Goal: Information Seeking & Learning: Compare options

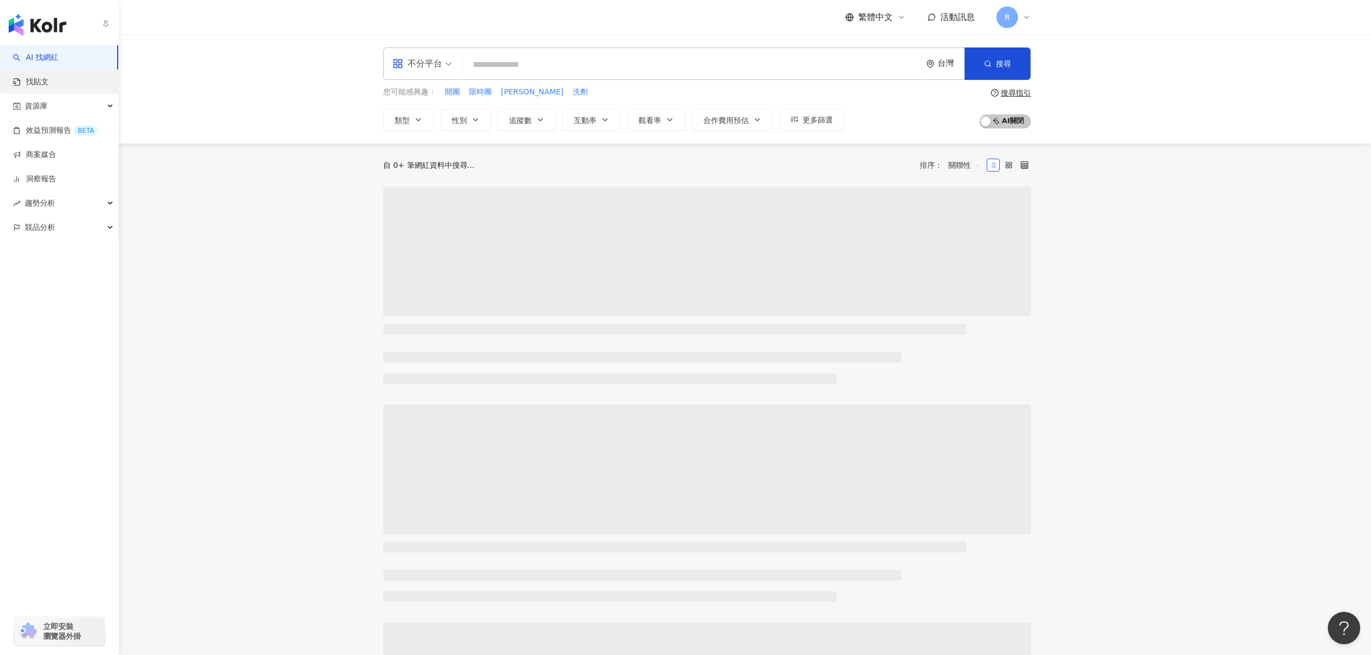
click at [31, 85] on link "找貼文" at bounding box center [31, 82] width 36 height 11
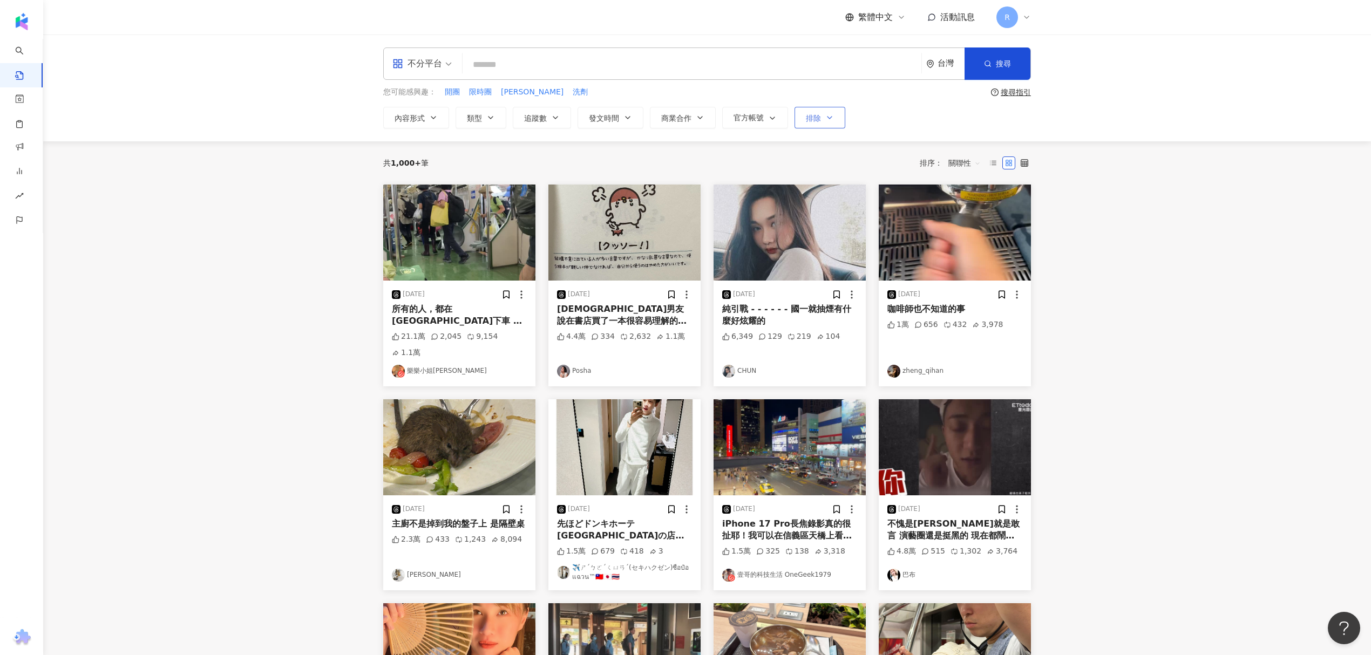
click at [821, 122] on span "排除" at bounding box center [813, 118] width 15 height 9
click at [678, 130] on div "不分平台 台灣 搜尋 您可能感興趣： 開團 限時團 清潔慕斯 洗劑 搜尋指引 內容形式 類型 追蹤數 發文時間 商業合作 官方帳號 排除 收藏中的網紅 合作過…" at bounding box center [707, 88] width 1328 height 107
click at [612, 121] on span "發文時間" at bounding box center [604, 118] width 30 height 9
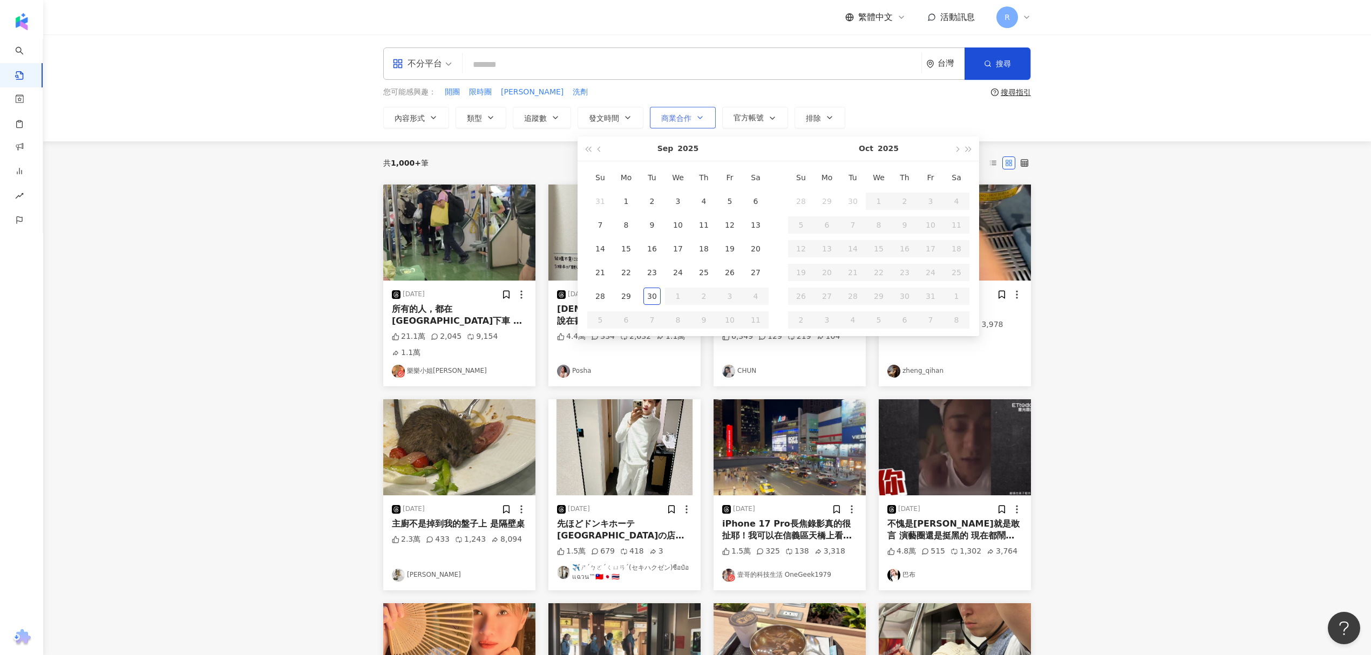
click at [683, 114] on span "商業合作" at bounding box center [676, 118] width 30 height 9
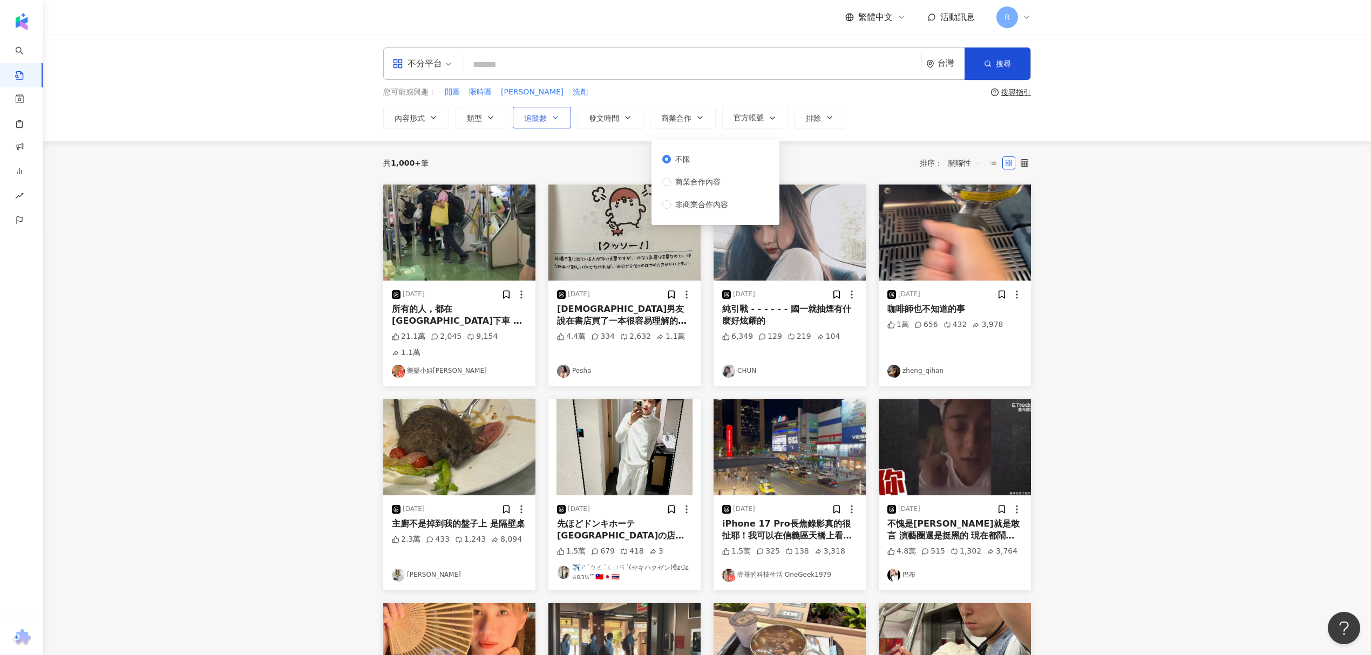
click at [547, 127] on button "追蹤數" at bounding box center [542, 118] width 58 height 22
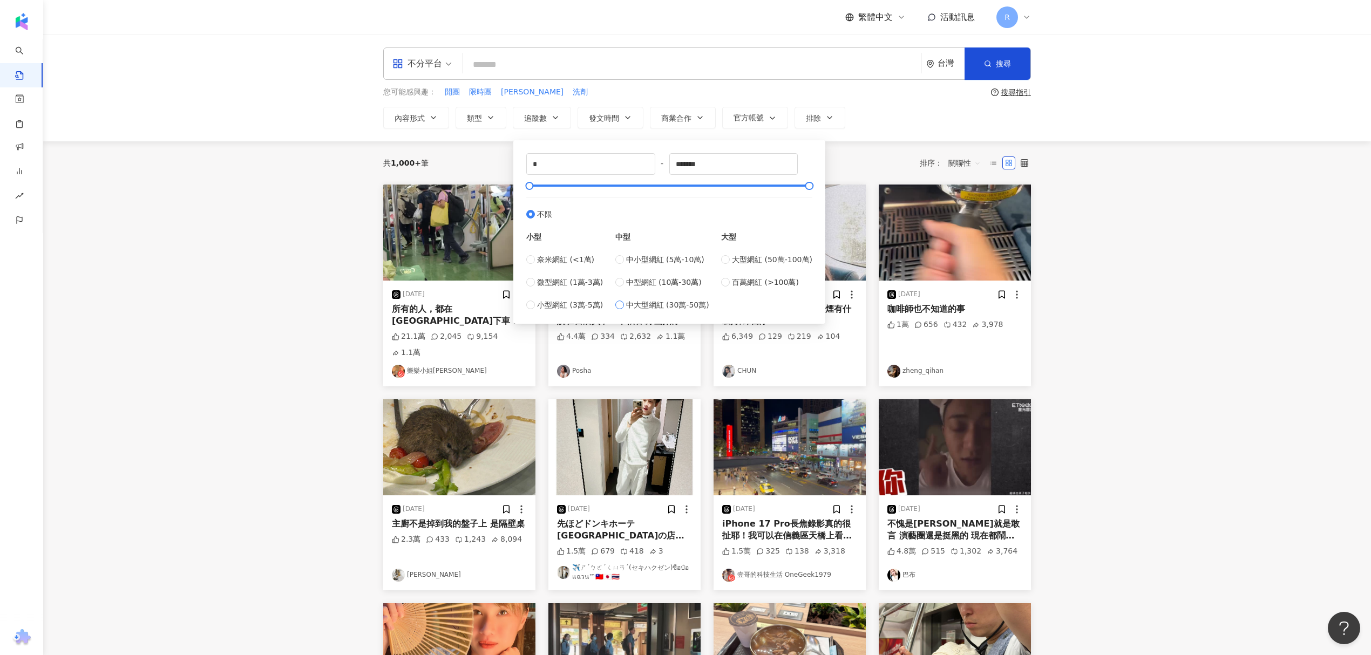
click at [661, 303] on span "中大型網紅 (30萬-50萬)" at bounding box center [667, 305] width 83 height 12
type input "******"
click at [990, 64] on icon "button" at bounding box center [988, 64] width 8 height 8
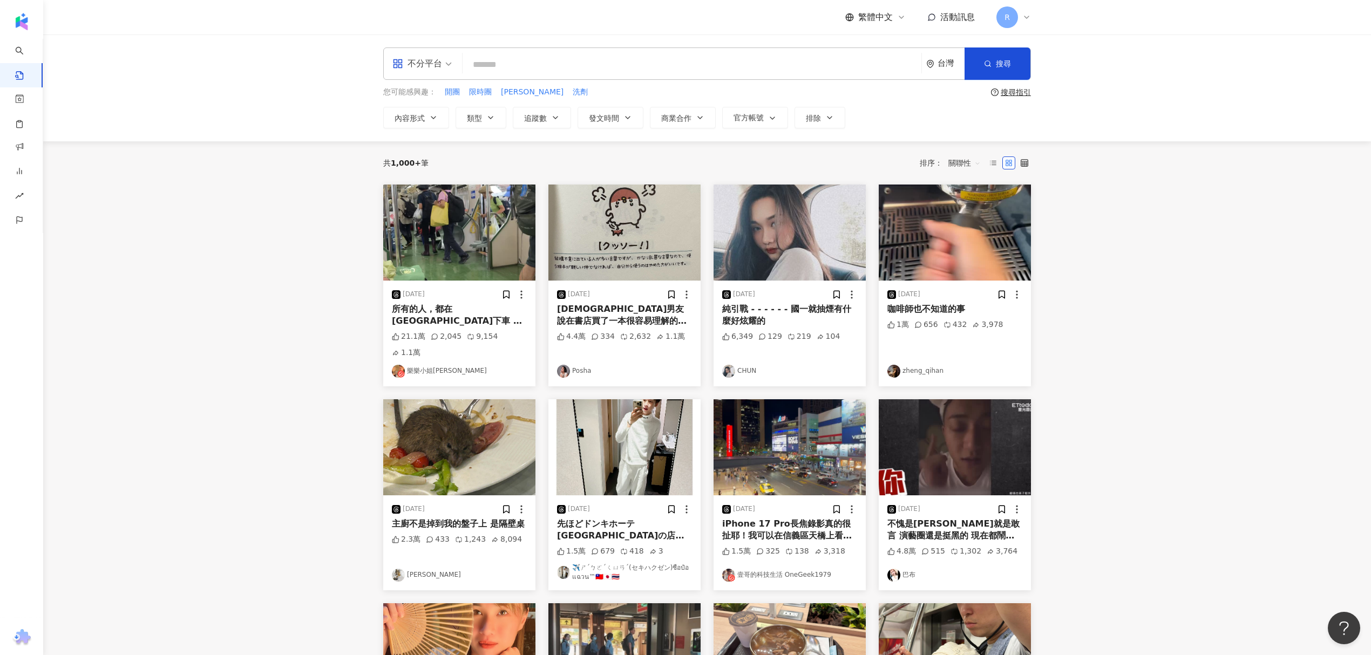
click at [417, 63] on div "不分平台" at bounding box center [417, 63] width 50 height 17
click at [411, 111] on div "Instagram" at bounding box center [425, 113] width 61 height 13
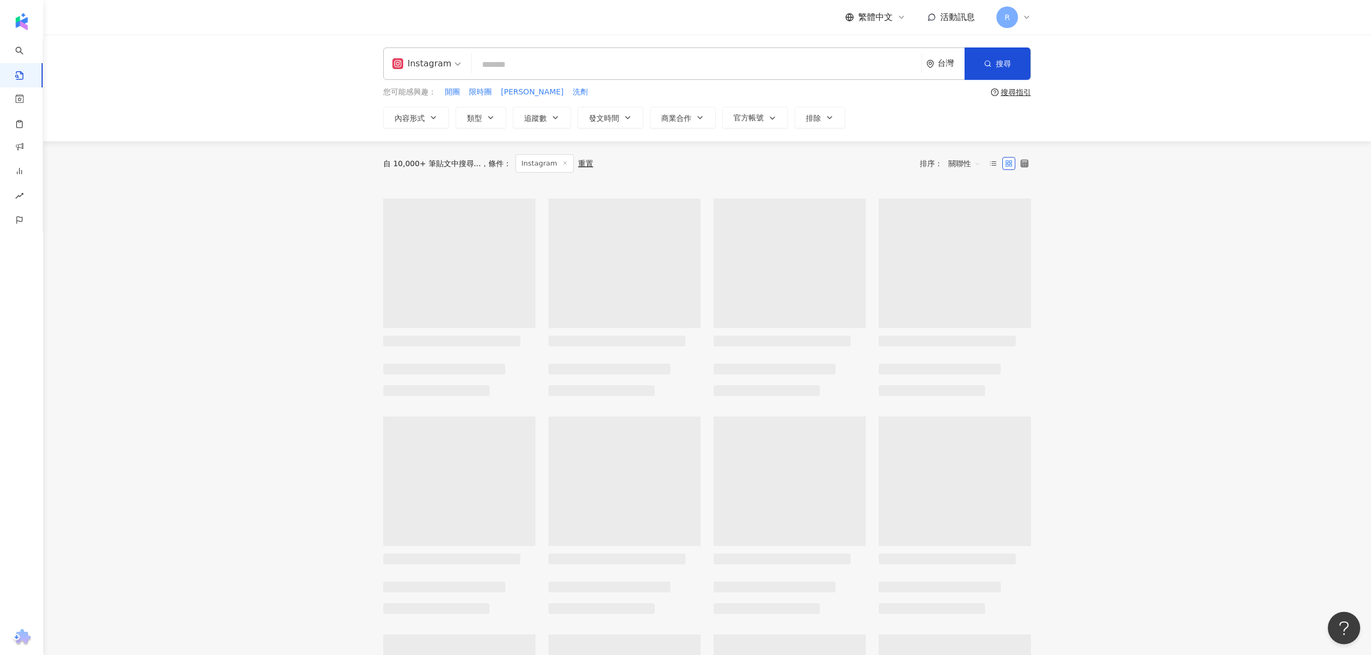
click at [419, 84] on div "ig Instagram 台灣 搜尋 您可能感興趣： 開團 限時團 清潔慕斯 洗劑 搜尋指引 內容形式 類型 追蹤數 發文時間 Sep 2025 Su Mo …" at bounding box center [707, 87] width 691 height 81
click at [433, 62] on div "Instagram" at bounding box center [421, 63] width 59 height 17
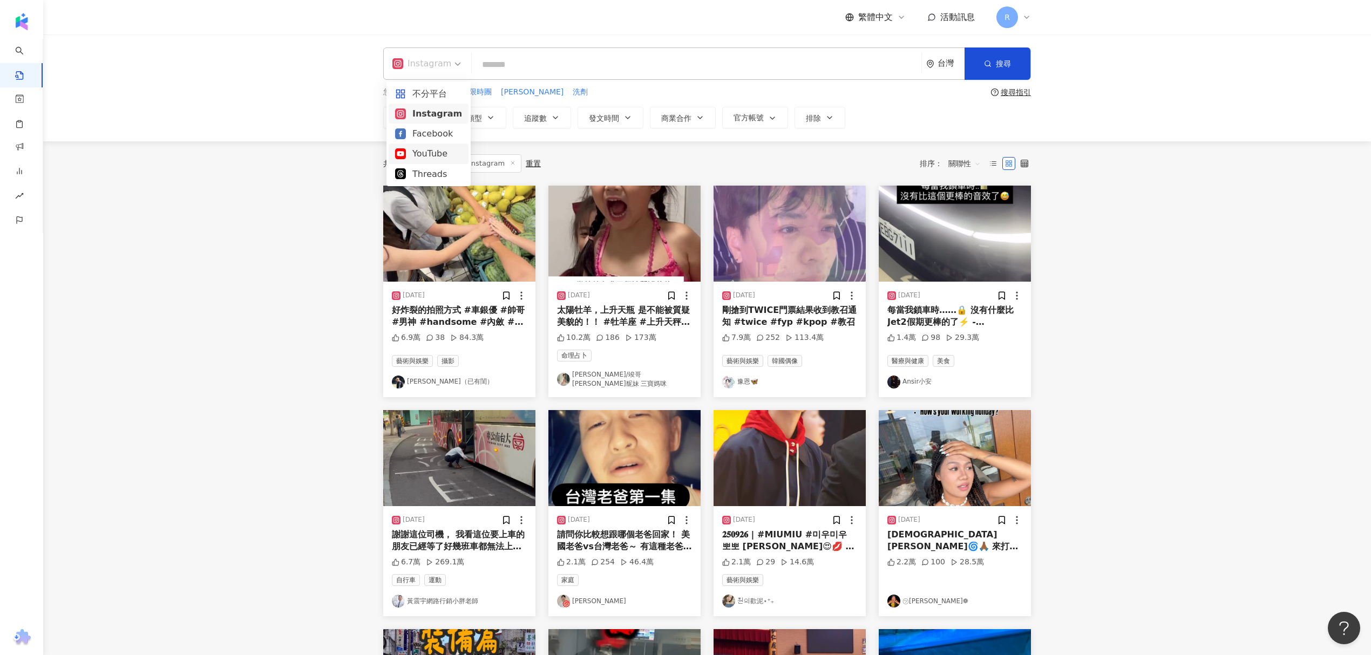
click at [440, 155] on div "YouTube" at bounding box center [428, 153] width 67 height 13
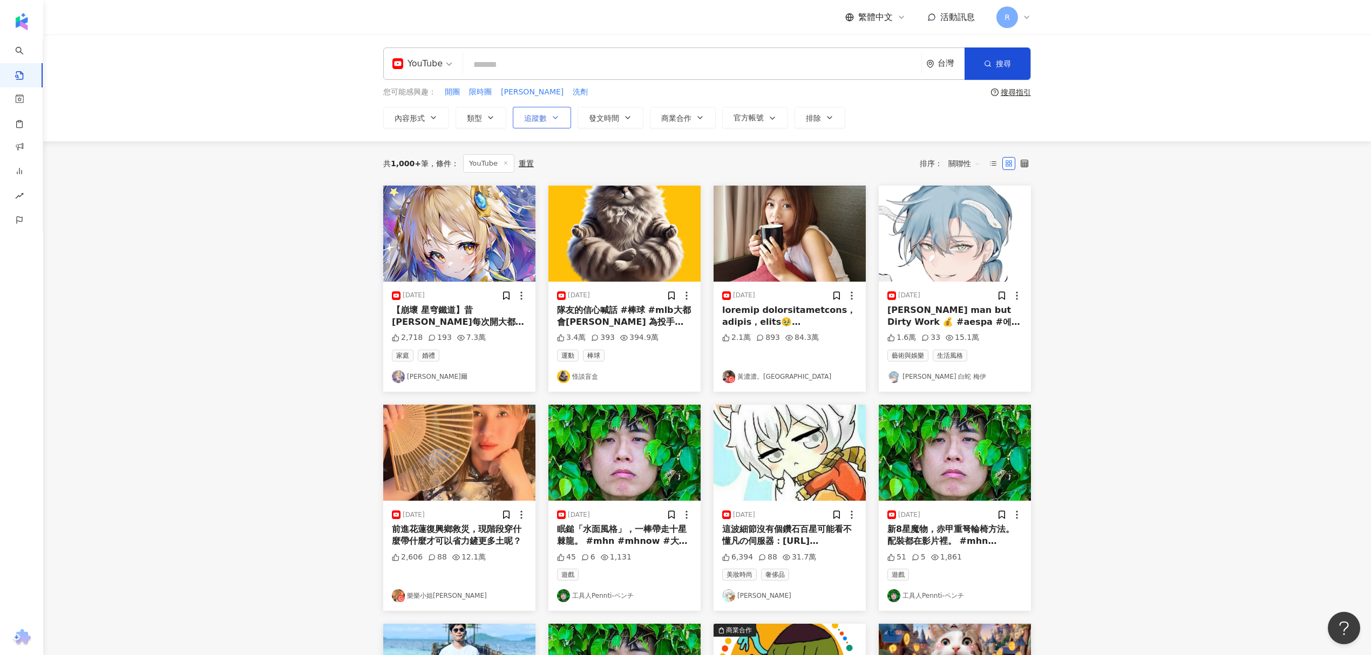
click at [555, 118] on icon "button" at bounding box center [555, 118] width 4 height 2
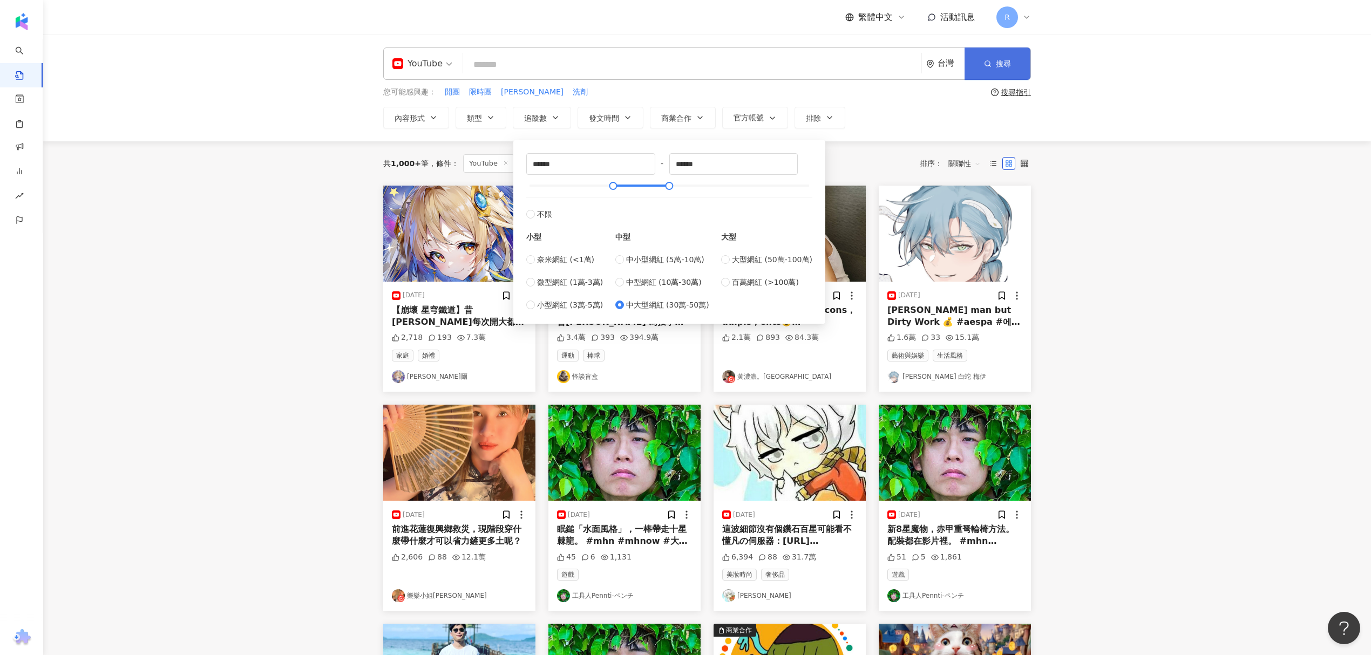
click at [998, 64] on span "搜尋" at bounding box center [1003, 63] width 15 height 9
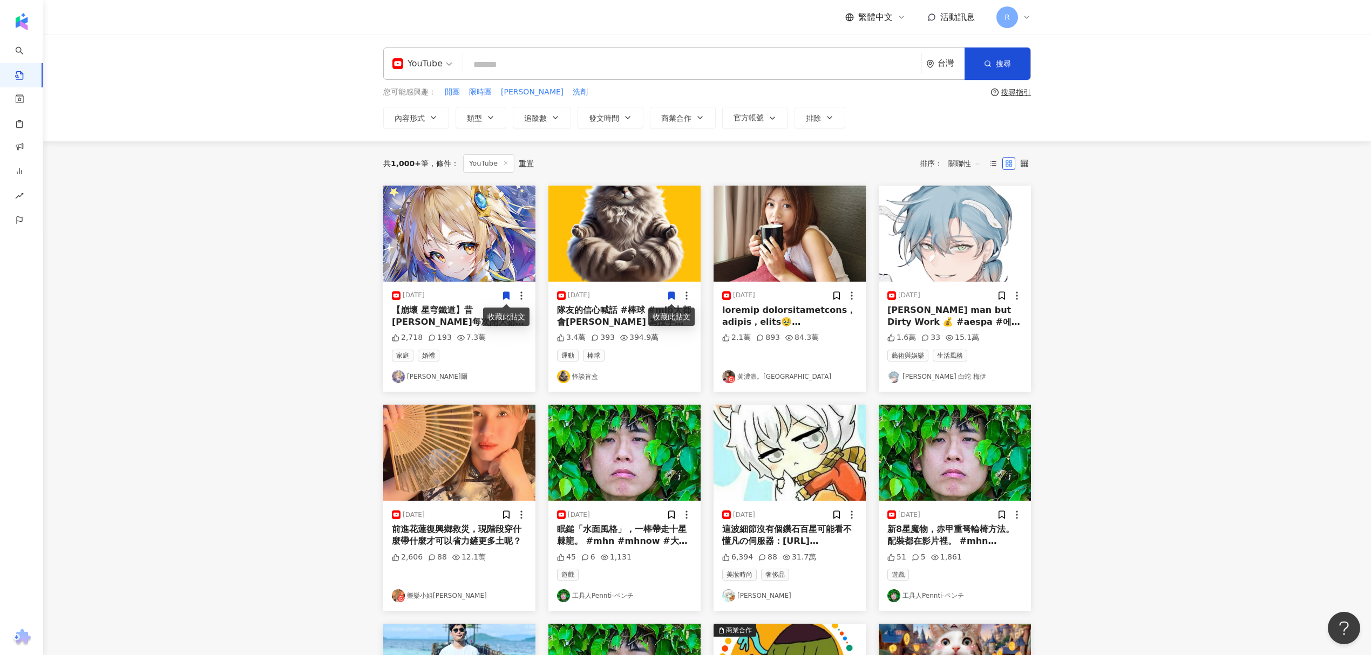
click at [562, 65] on input "search" at bounding box center [692, 64] width 450 height 23
type input "*"
click at [418, 117] on span "內容形式" at bounding box center [409, 118] width 30 height 9
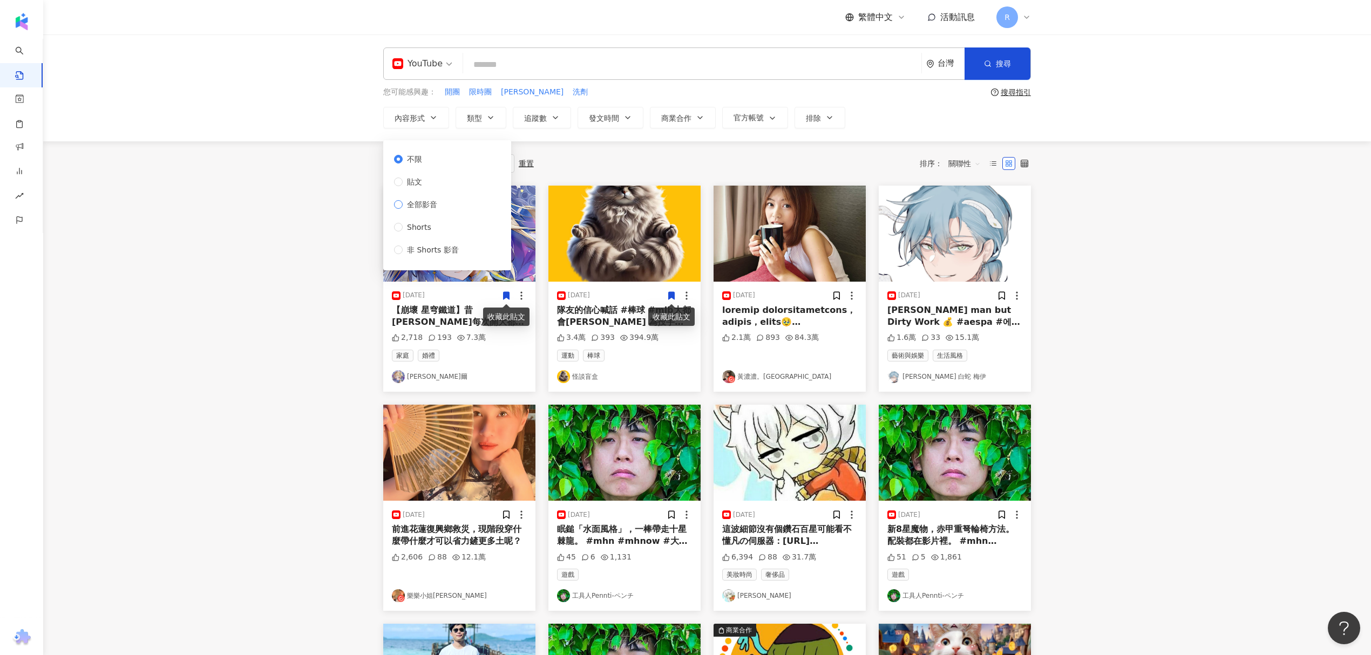
click at [425, 203] on span "全部影音" at bounding box center [422, 205] width 39 height 12
click at [481, 114] on span "類型" at bounding box center [474, 118] width 15 height 9
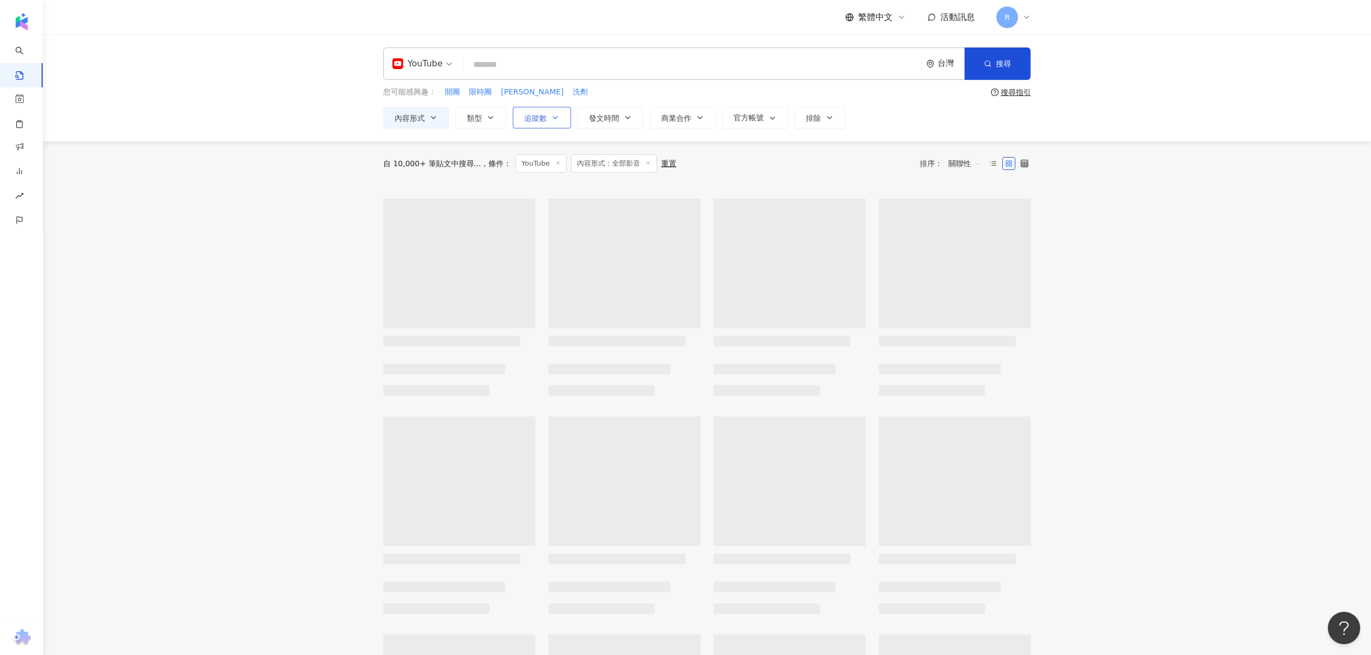
click at [557, 115] on icon "button" at bounding box center [555, 117] width 9 height 9
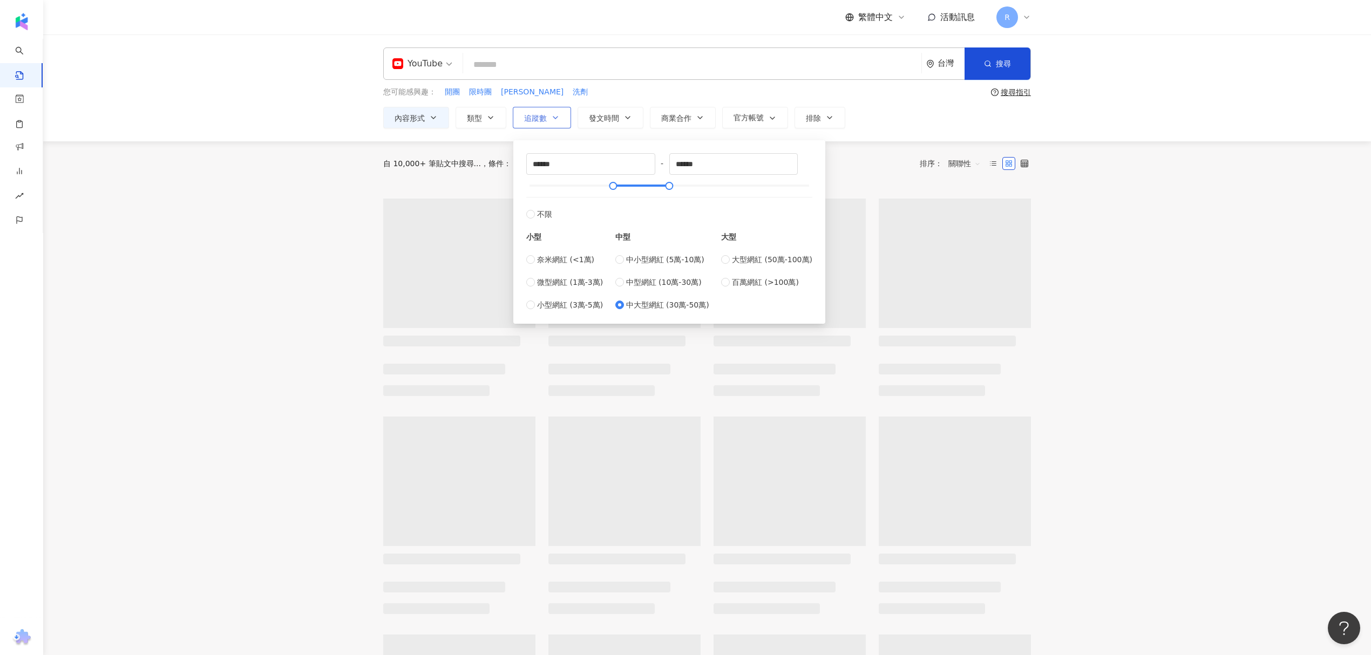
click at [557, 115] on icon "button" at bounding box center [555, 117] width 9 height 9
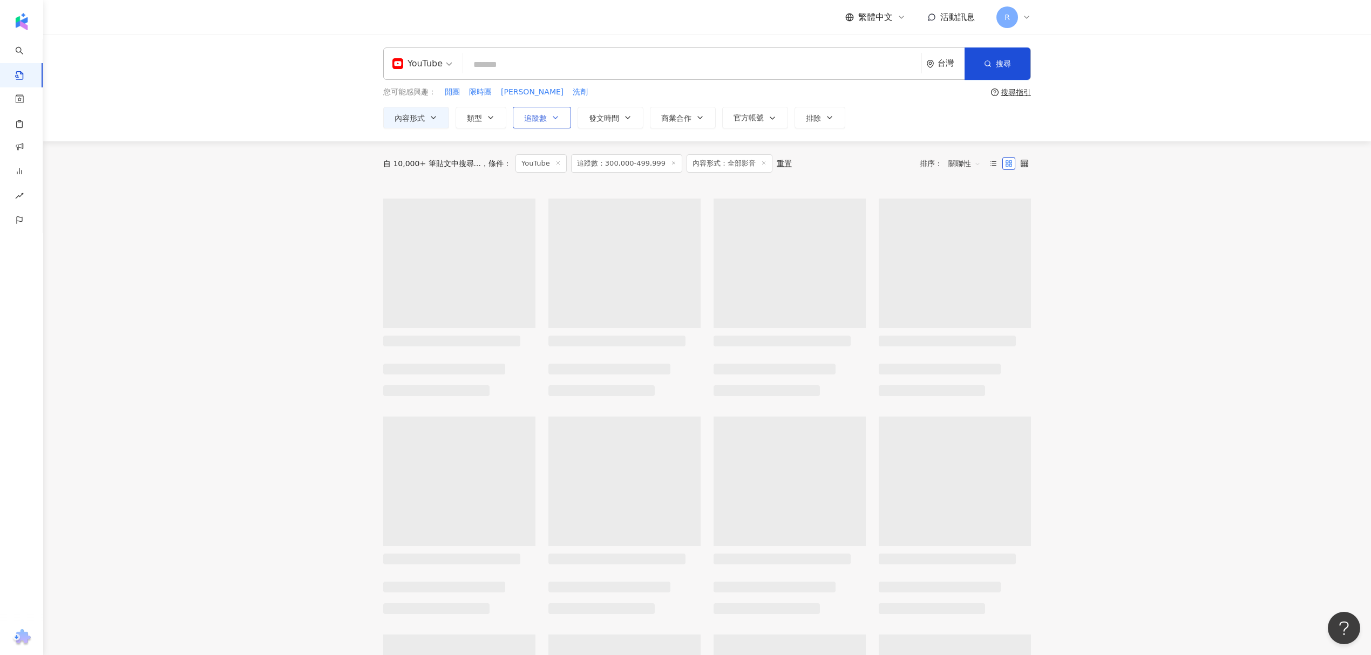
click at [557, 115] on icon "button" at bounding box center [555, 117] width 9 height 9
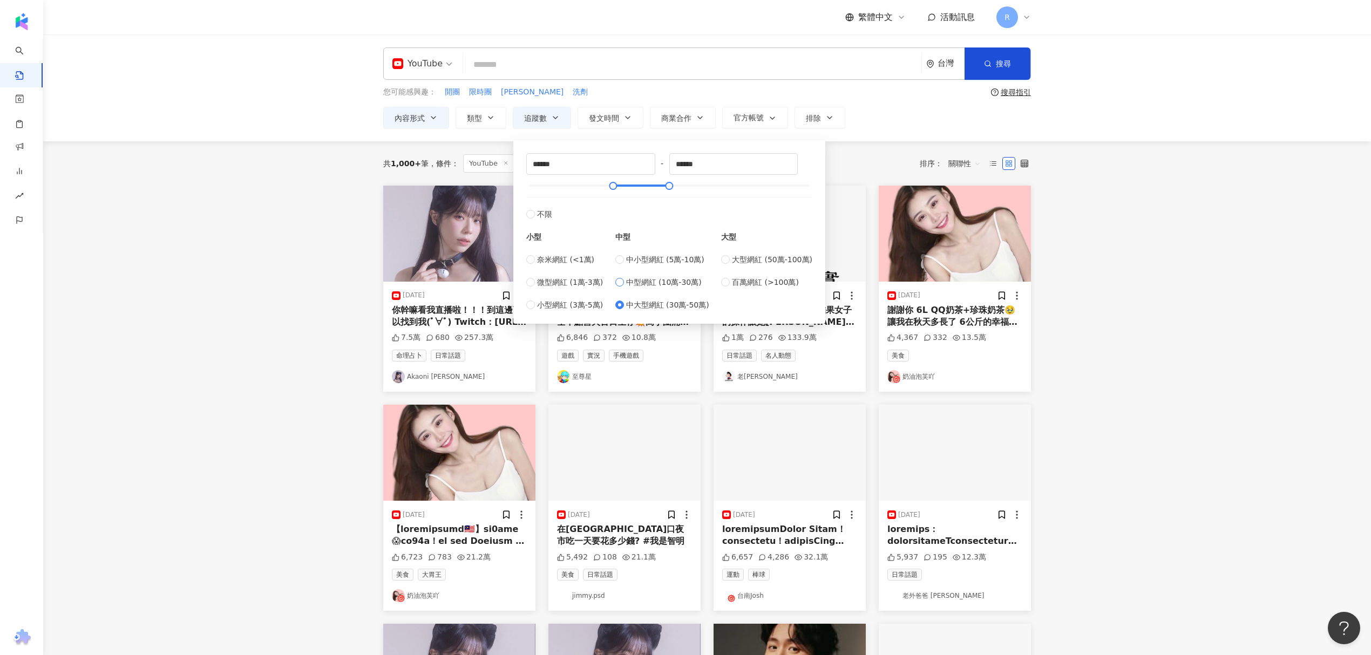
click at [673, 288] on span "中型網紅 (10萬-30萬)" at bounding box center [664, 282] width 76 height 12
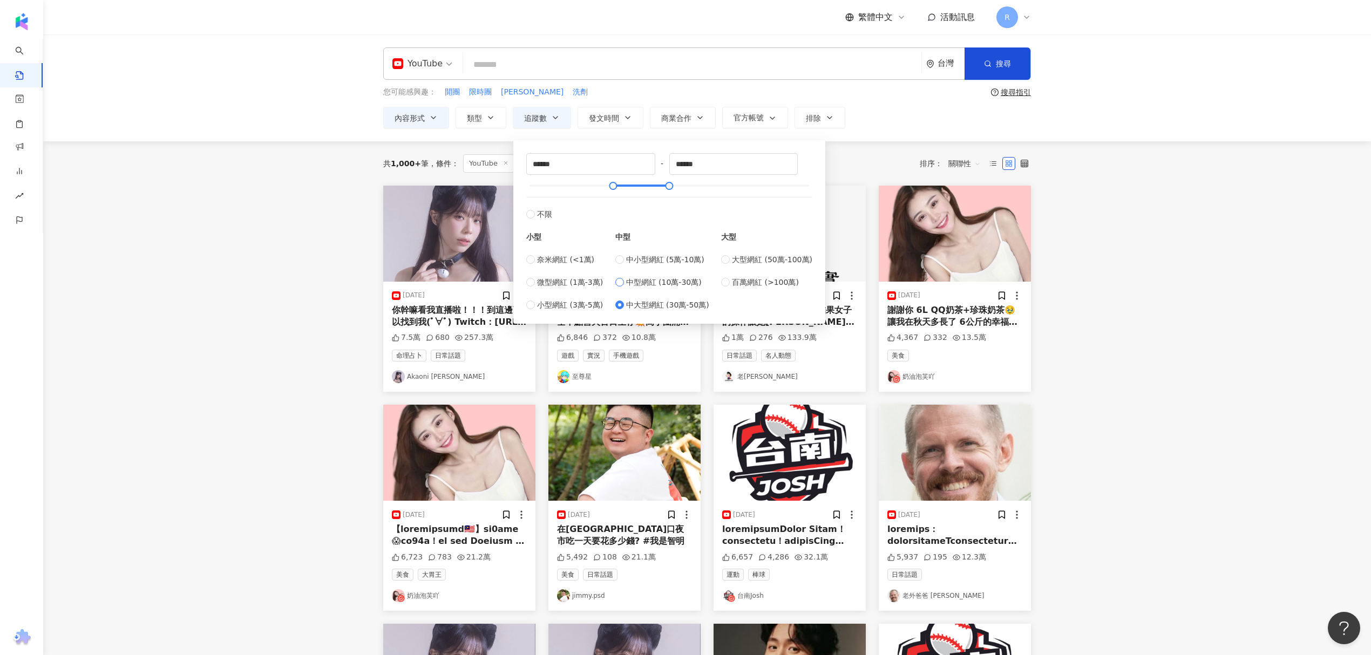
type input "******"
click at [910, 133] on div "YouTube 台灣 搜尋 您可能感興趣： 開團 限時團 清潔慕斯 洗劑 搜尋指引 內容形式 類型 追蹤數 發文時間 Sep 2025 Su Mo Tu We…" at bounding box center [707, 88] width 1328 height 107
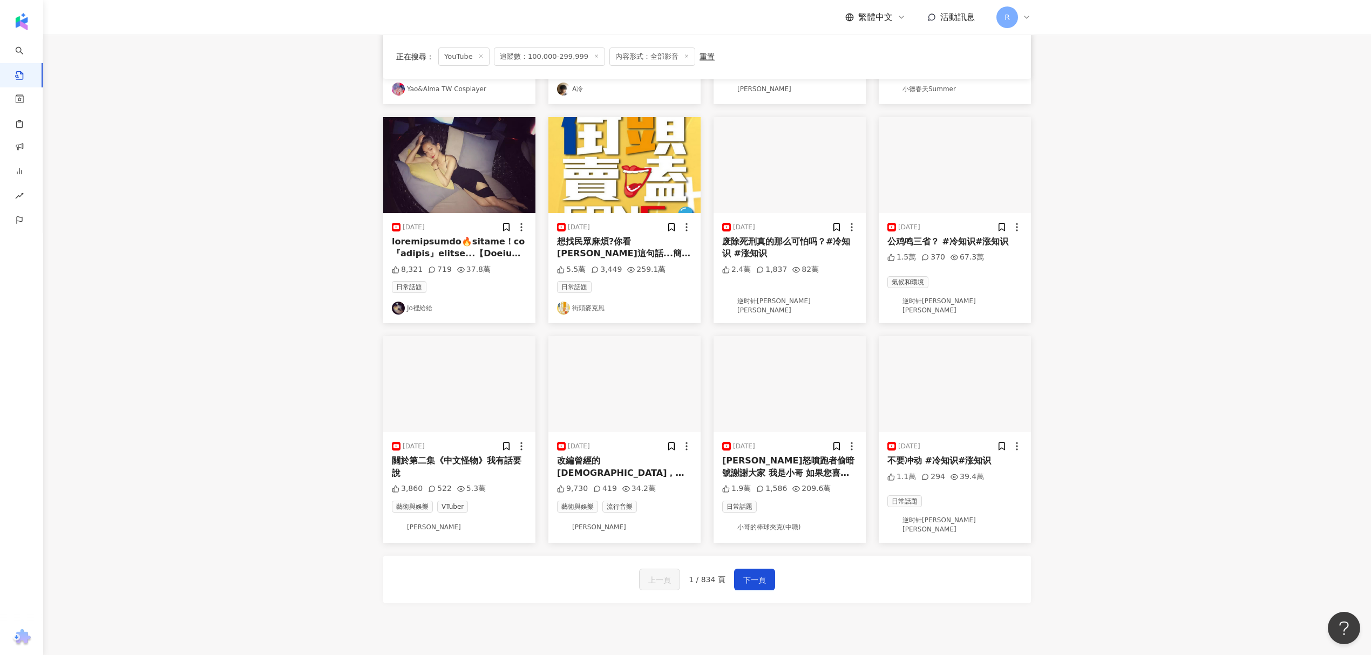
scroll to position [359, 0]
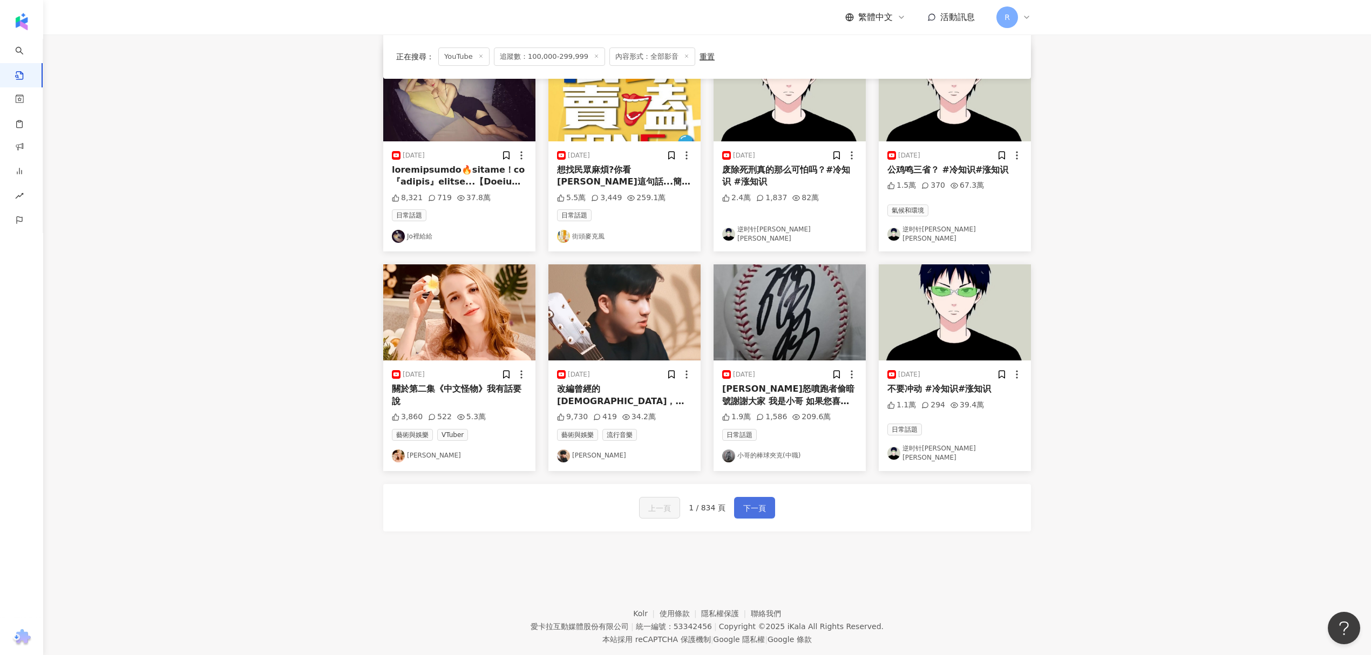
click at [758, 514] on span "下一頁" at bounding box center [754, 508] width 23 height 13
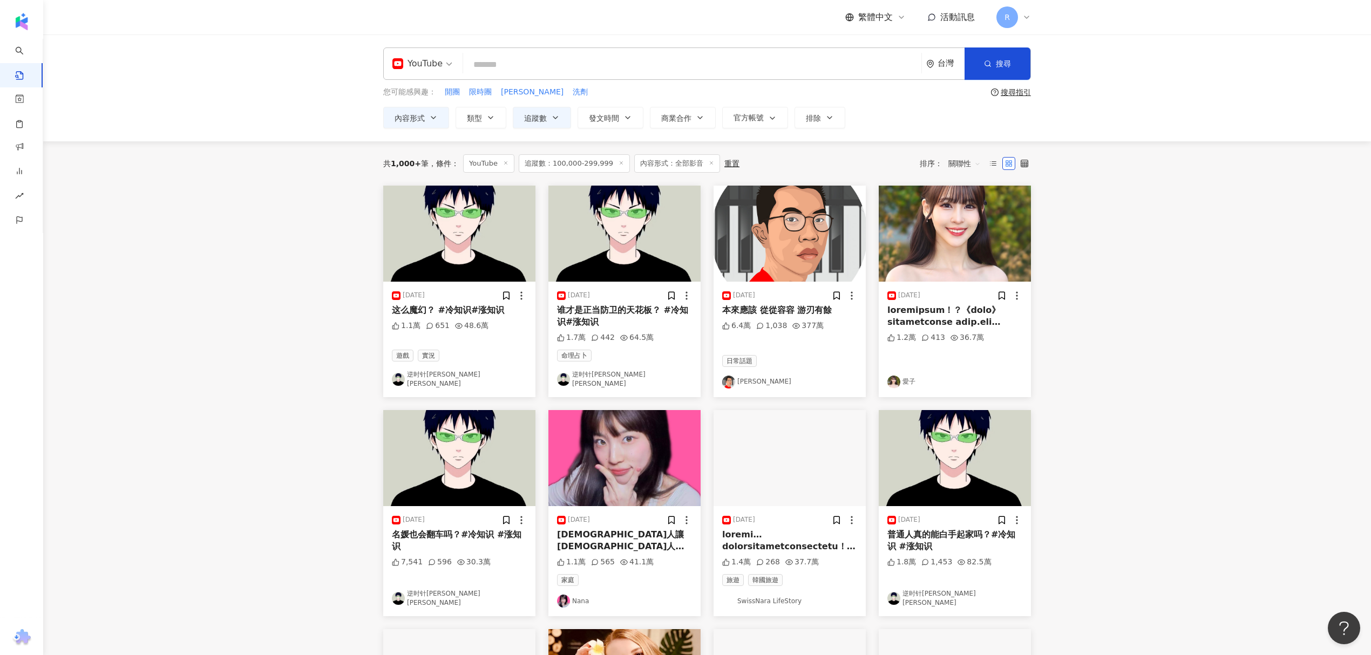
scroll to position [384, 0]
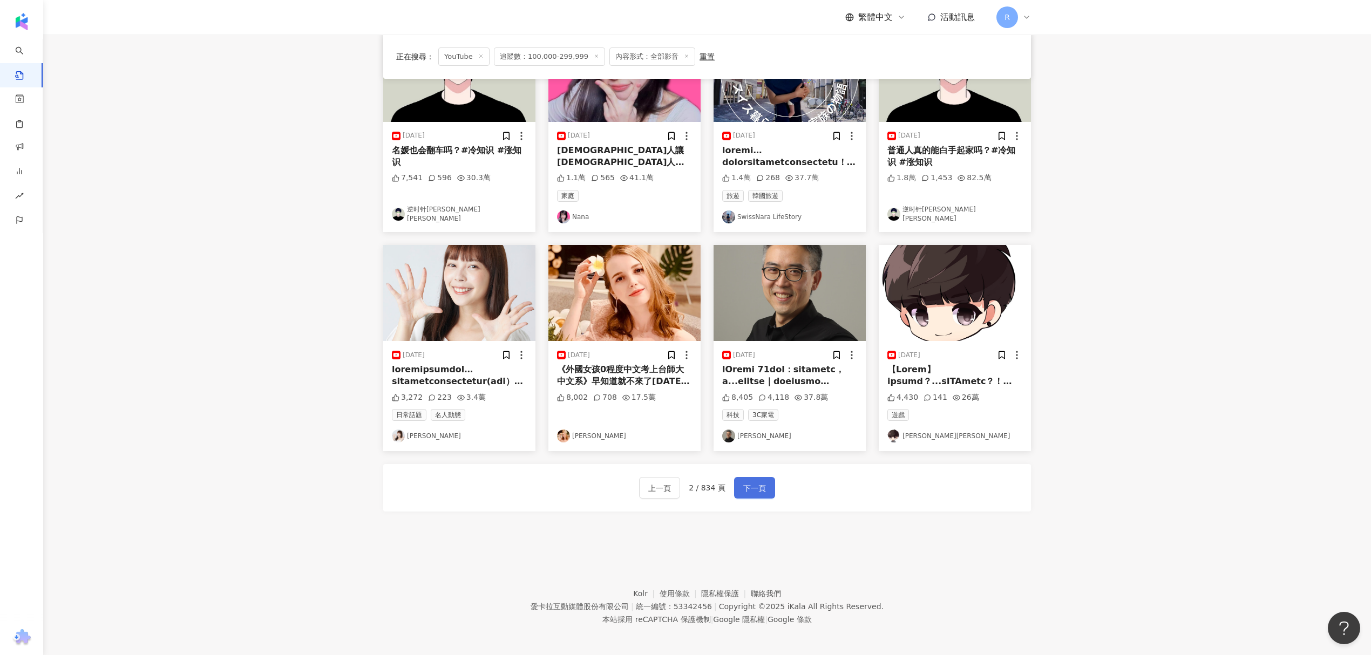
click at [766, 494] on button "下一頁" at bounding box center [754, 488] width 41 height 22
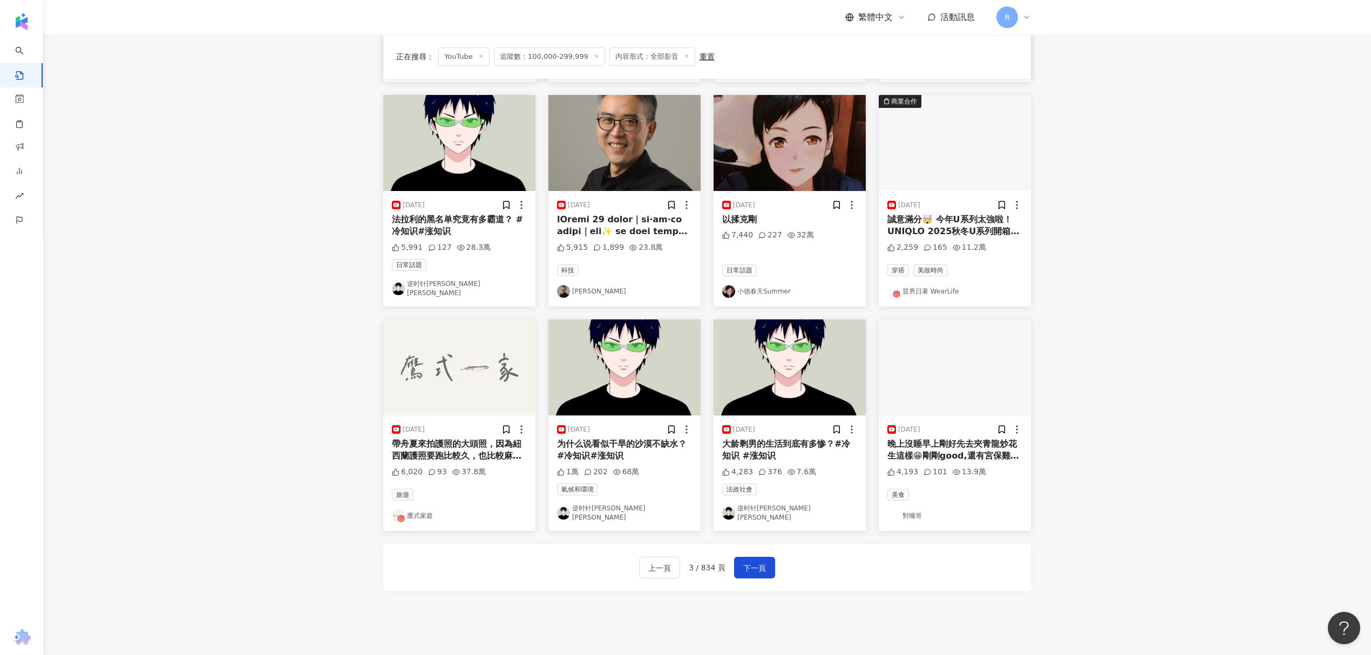
scroll to position [312, 0]
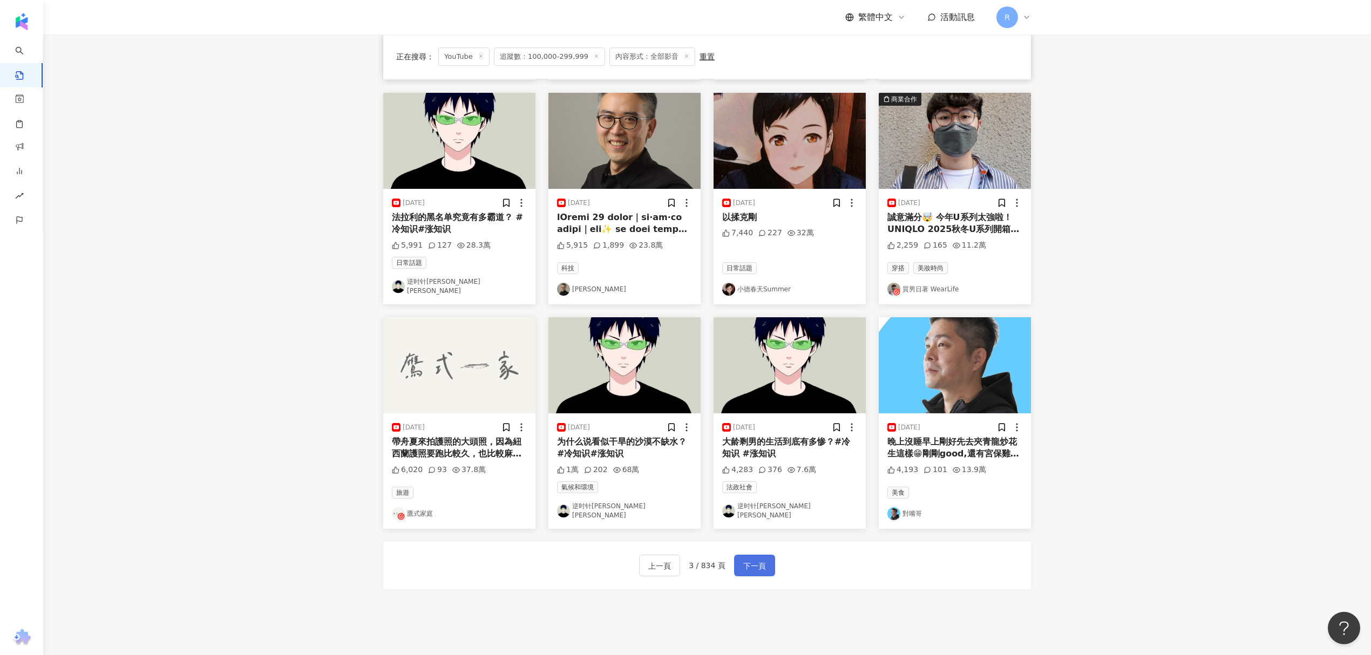
click at [767, 555] on button "下一頁" at bounding box center [754, 566] width 41 height 22
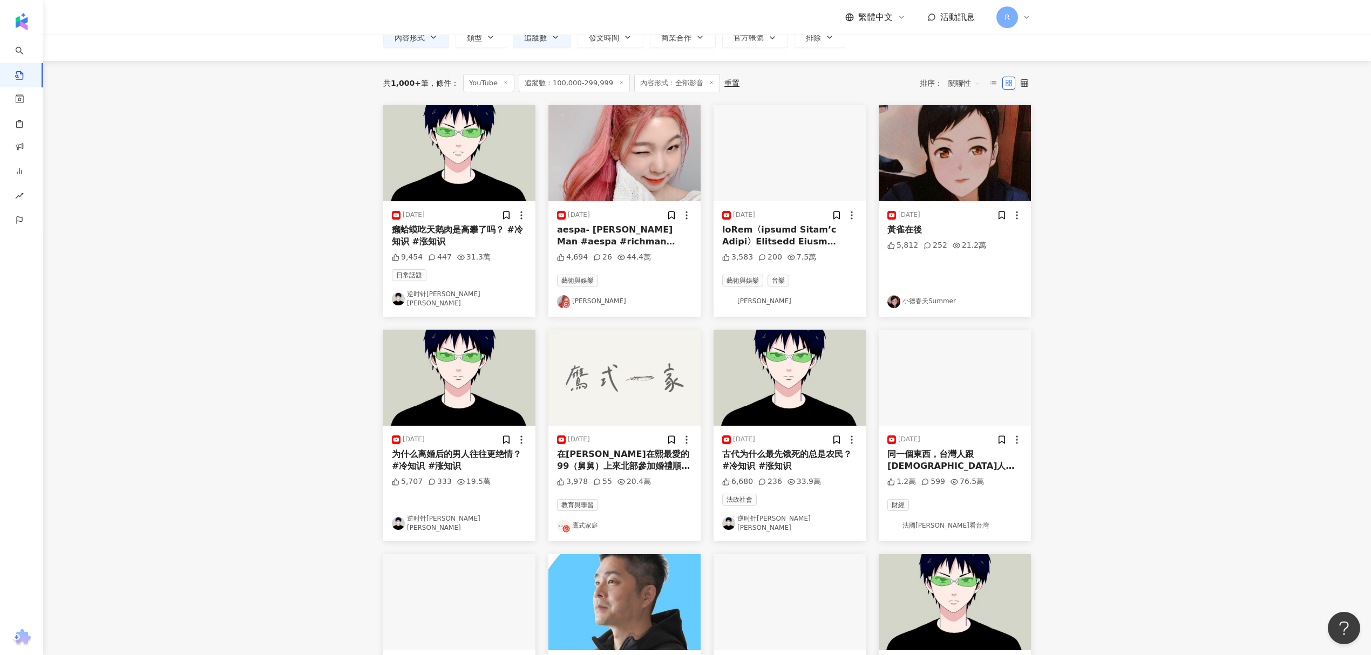
scroll to position [0, 0]
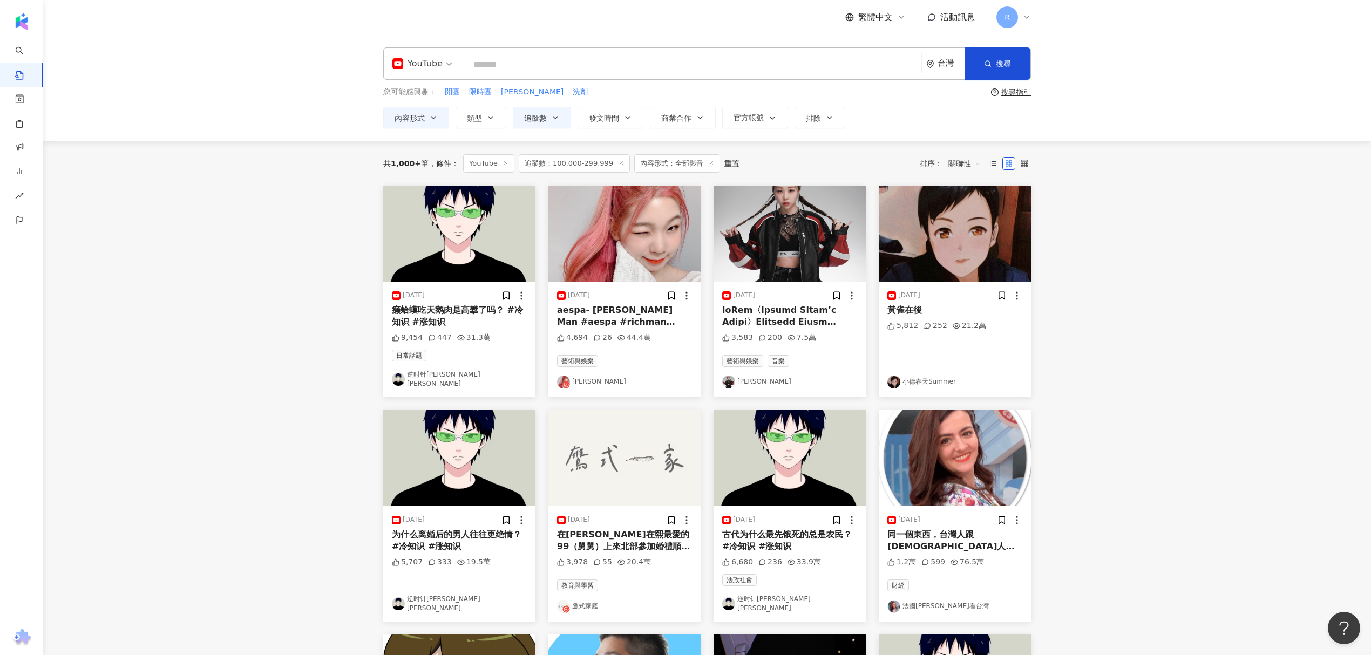
click at [512, 57] on input "search" at bounding box center [692, 64] width 450 height 23
type input "*"
type input "****"
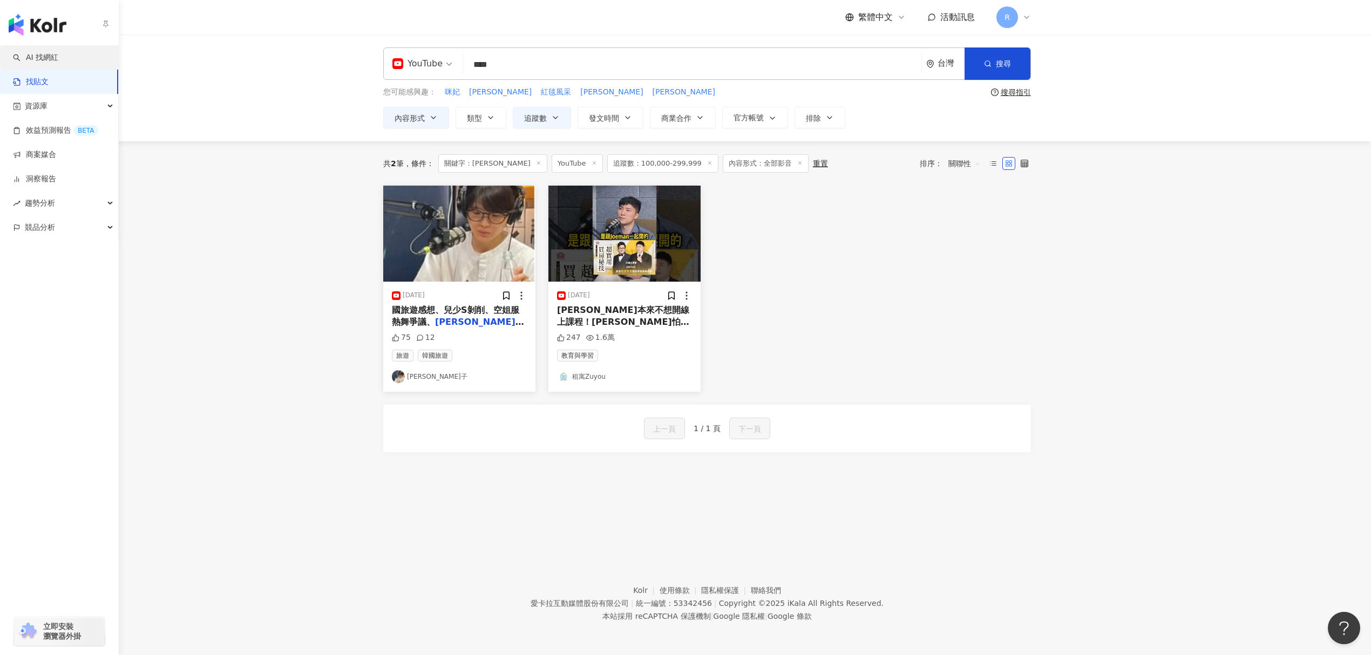
click at [58, 59] on link "AI 找網紅" at bounding box center [35, 57] width 45 height 11
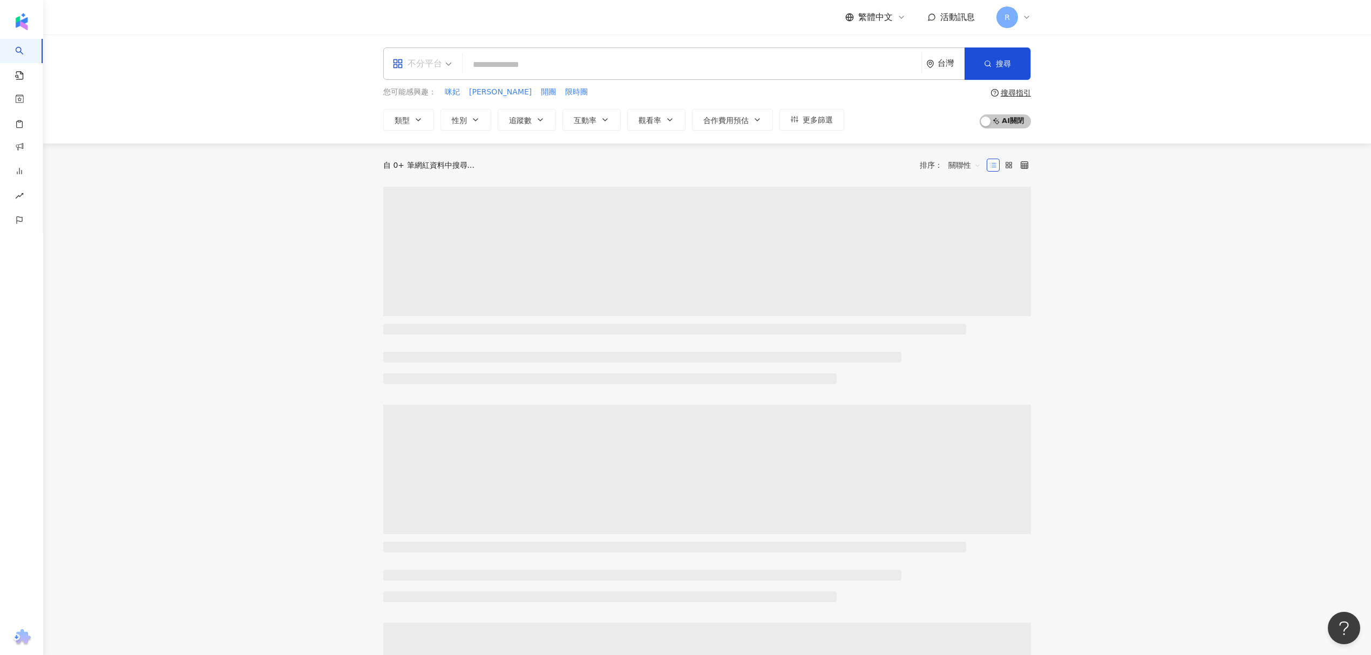
click at [441, 65] on div "不分平台" at bounding box center [417, 63] width 50 height 17
click at [432, 152] on div "YouTube" at bounding box center [425, 153] width 61 height 13
click at [525, 117] on span "追蹤數" at bounding box center [520, 120] width 23 height 9
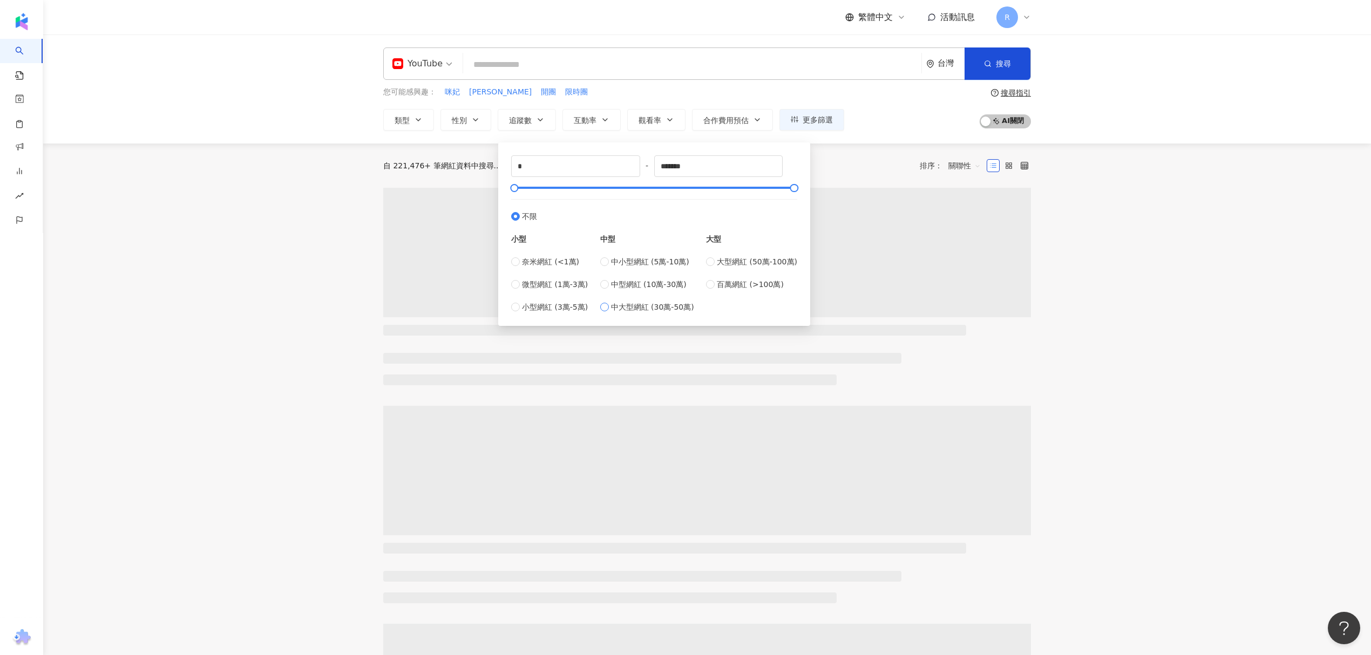
click at [670, 310] on span "中大型網紅 (30萬-50萬)" at bounding box center [652, 307] width 83 height 12
type input "******"
click at [260, 192] on main "YouTube 台灣 搜尋 您可能感興趣： 咪妃 崔咪Tramy 開團 限時團 類型 性別 追蹤數 互動率 觀看率 合作費用預估 更多篩選 ****** - …" at bounding box center [707, 495] width 1328 height 921
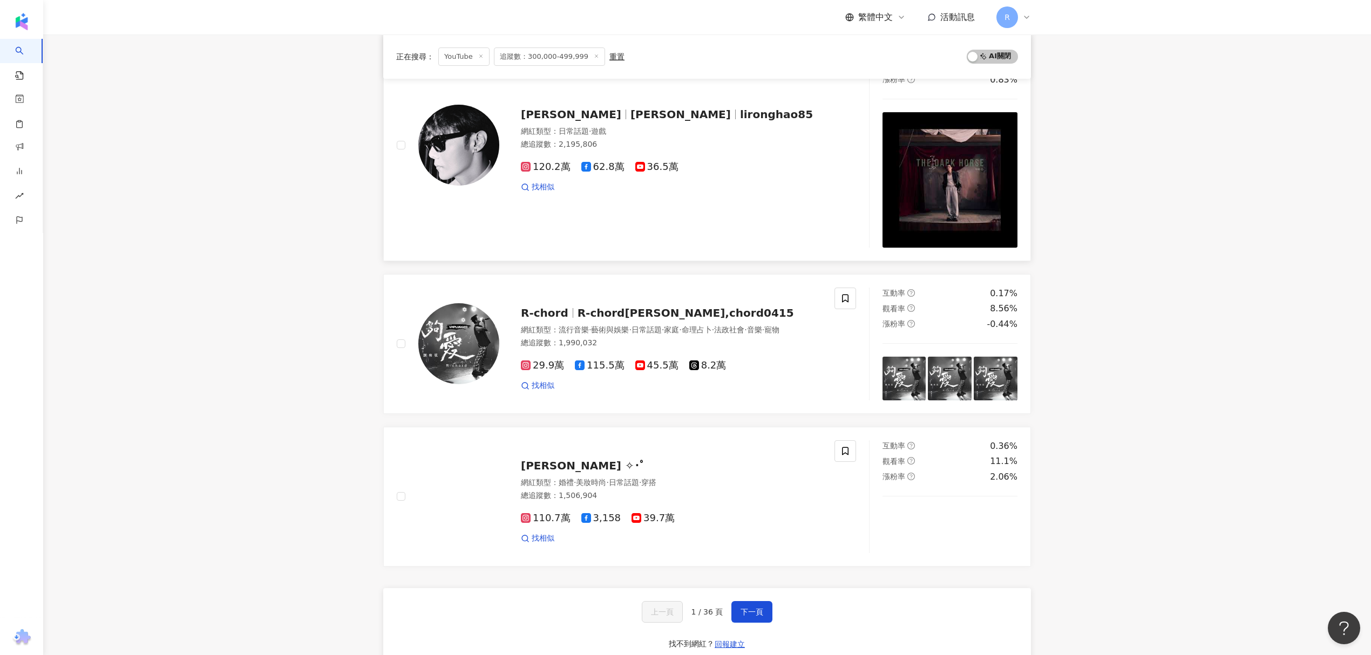
scroll to position [1829, 0]
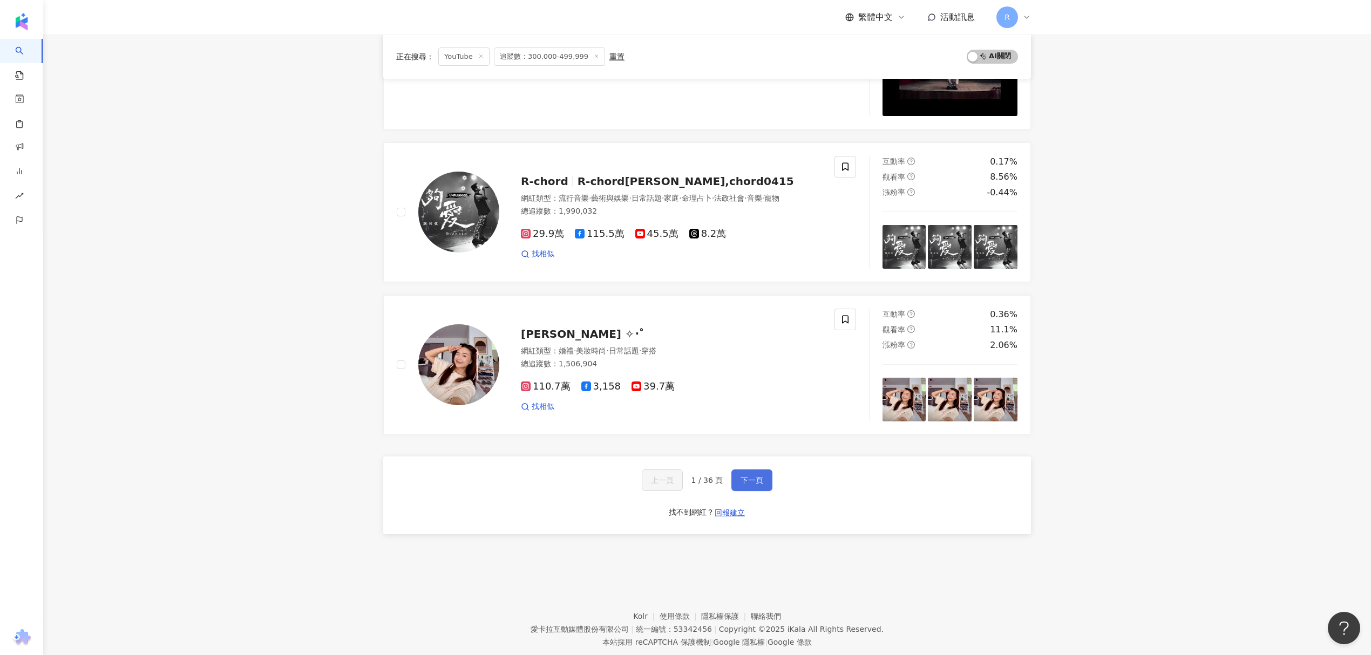
click at [751, 476] on span "下一頁" at bounding box center [751, 480] width 23 height 9
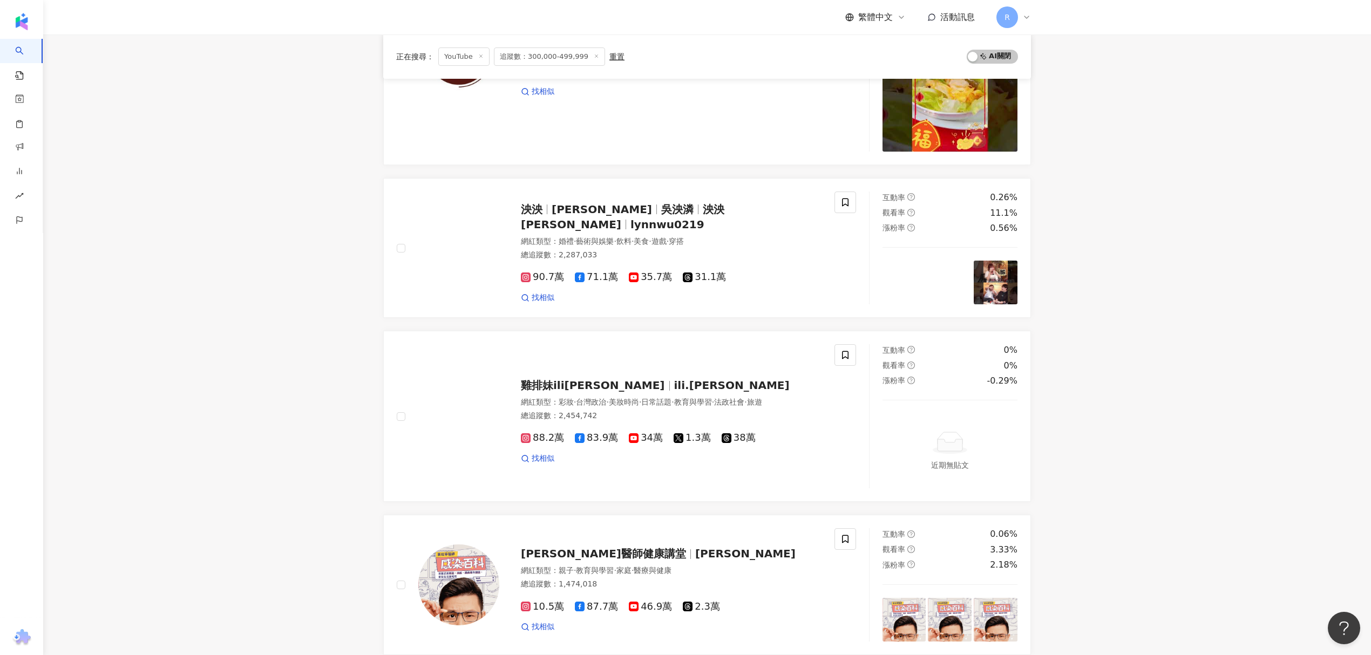
scroll to position [791, 0]
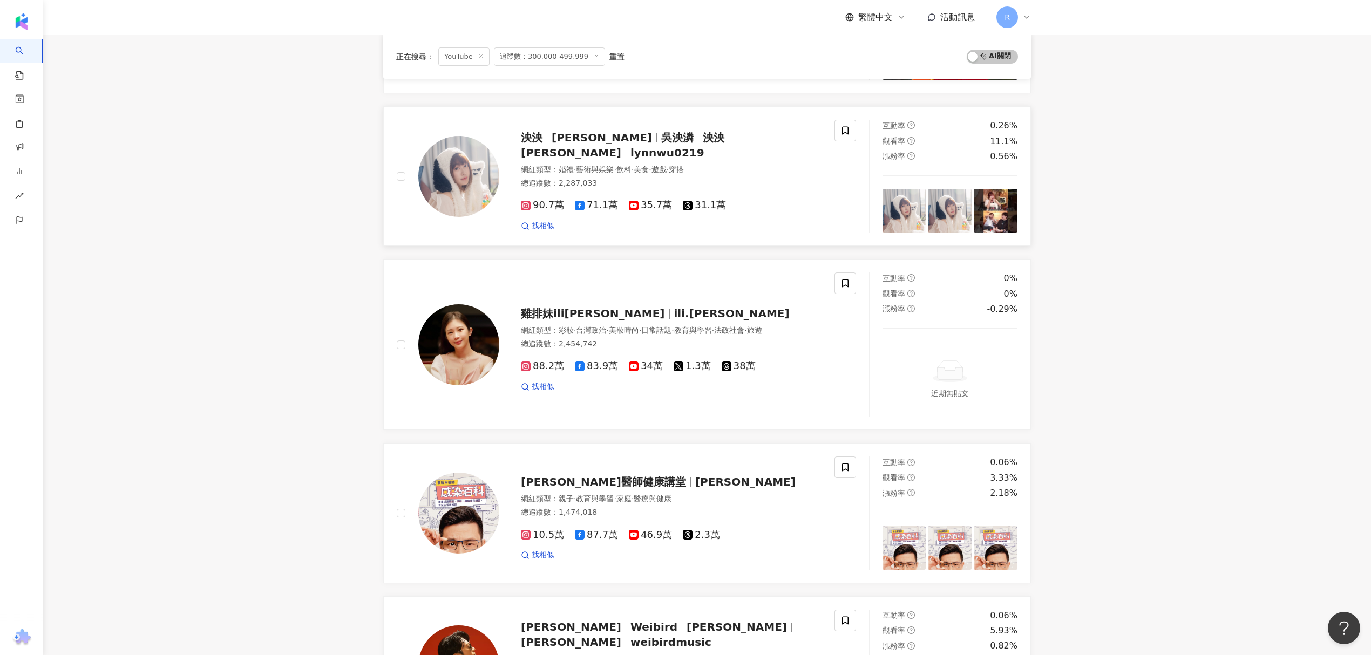
click at [661, 137] on span "吳泱潾" at bounding box center [677, 137] width 32 height 13
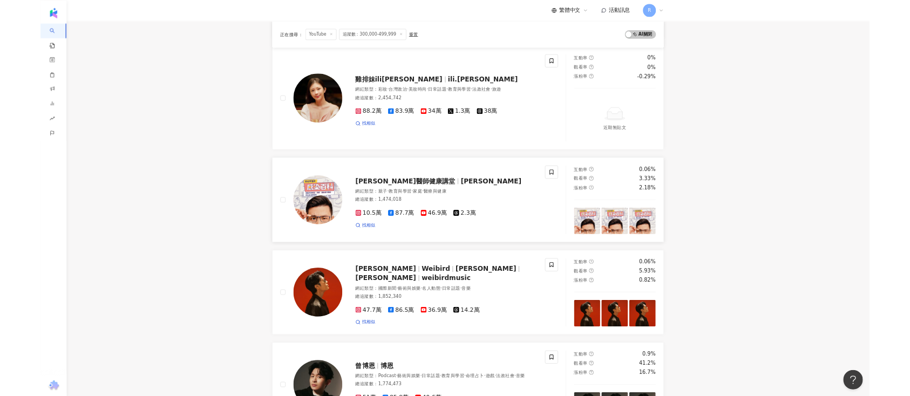
scroll to position [1079, 0]
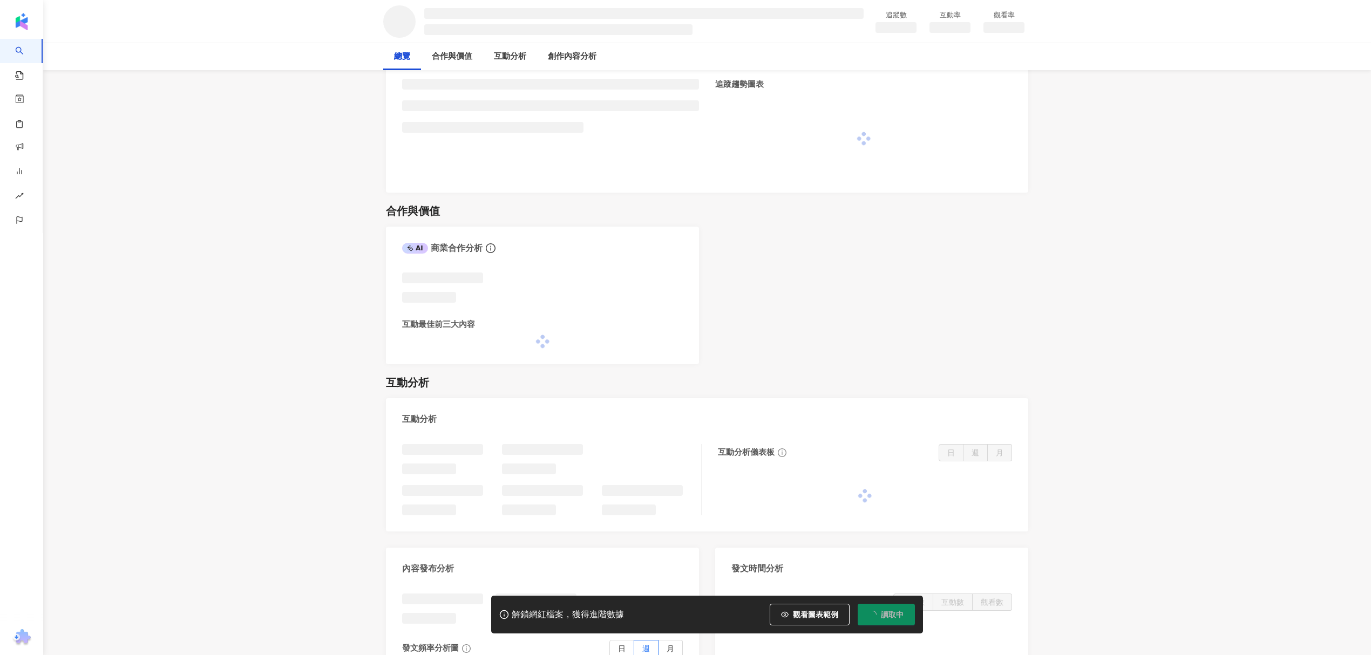
scroll to position [432, 0]
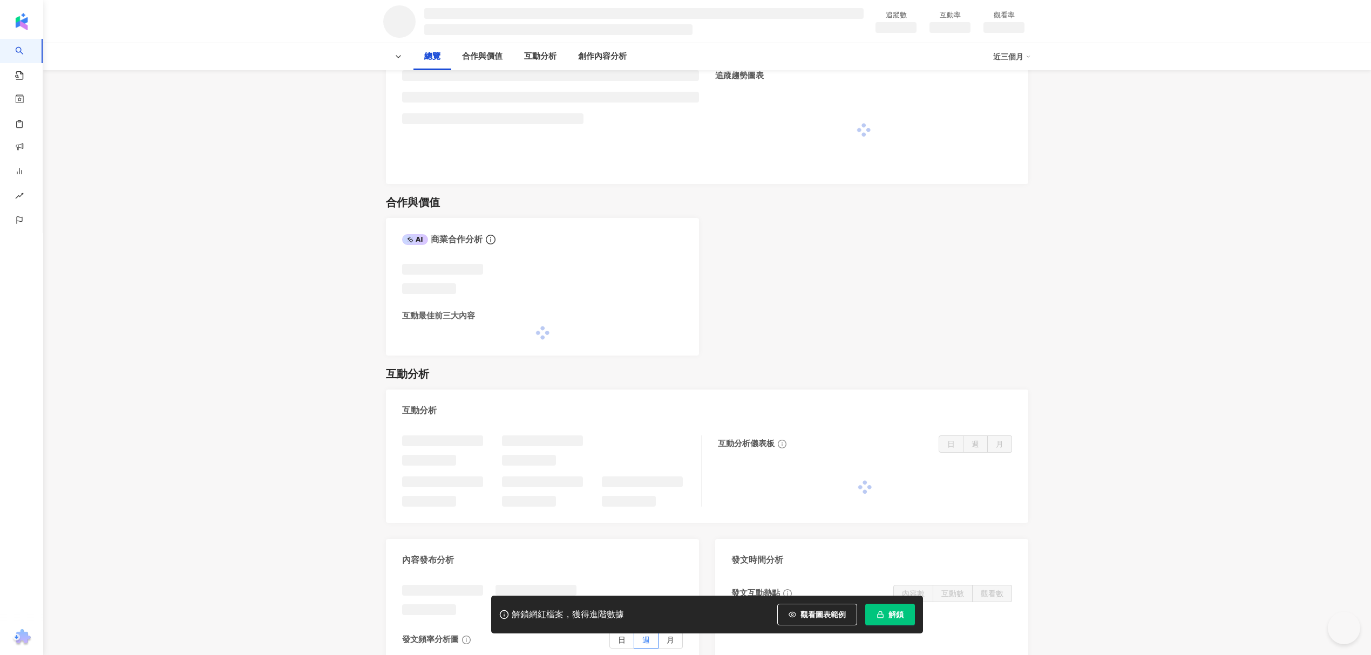
click at [886, 616] on button "解鎖" at bounding box center [890, 615] width 50 height 22
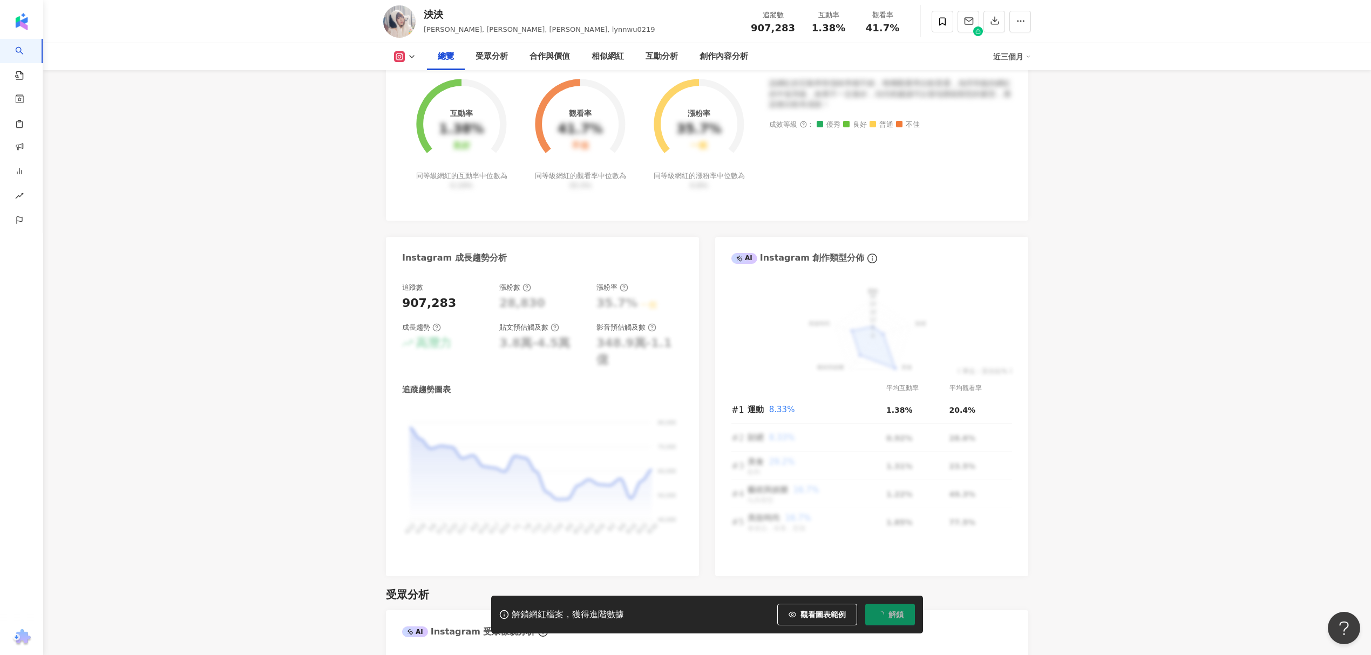
click at [604, 352] on div "348.9萬-1.1億" at bounding box center [639, 351] width 86 height 33
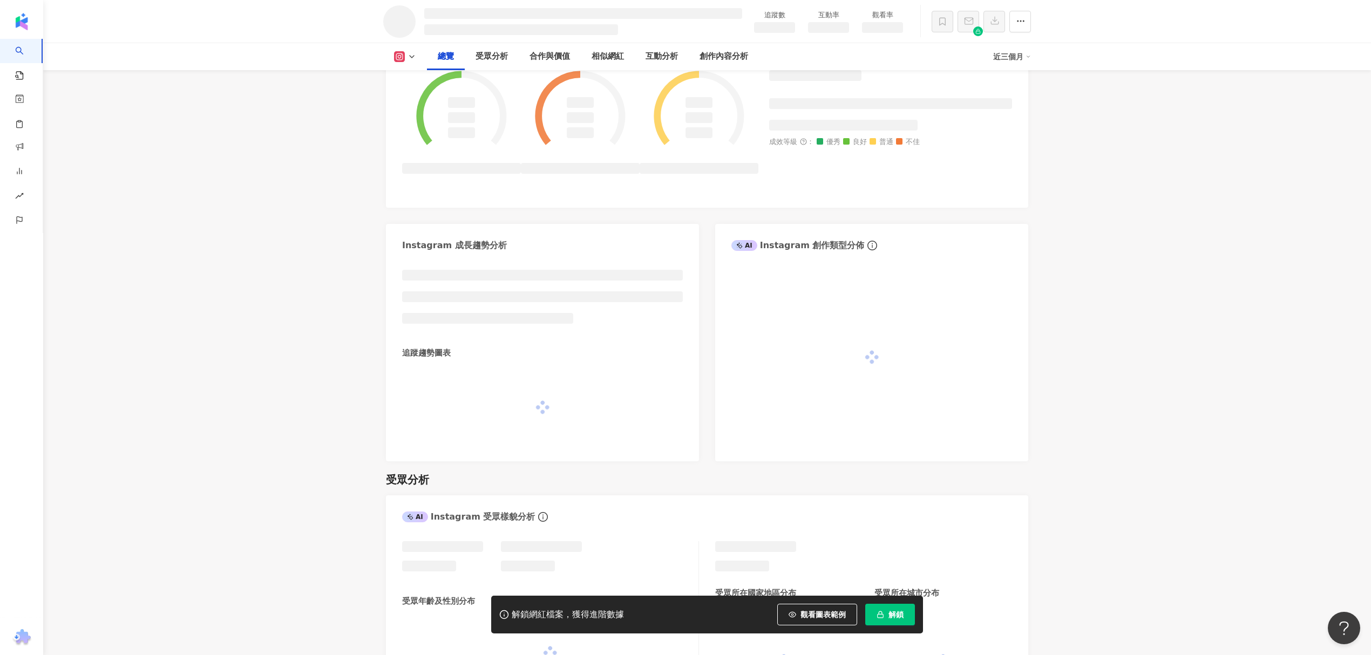
scroll to position [471, 0]
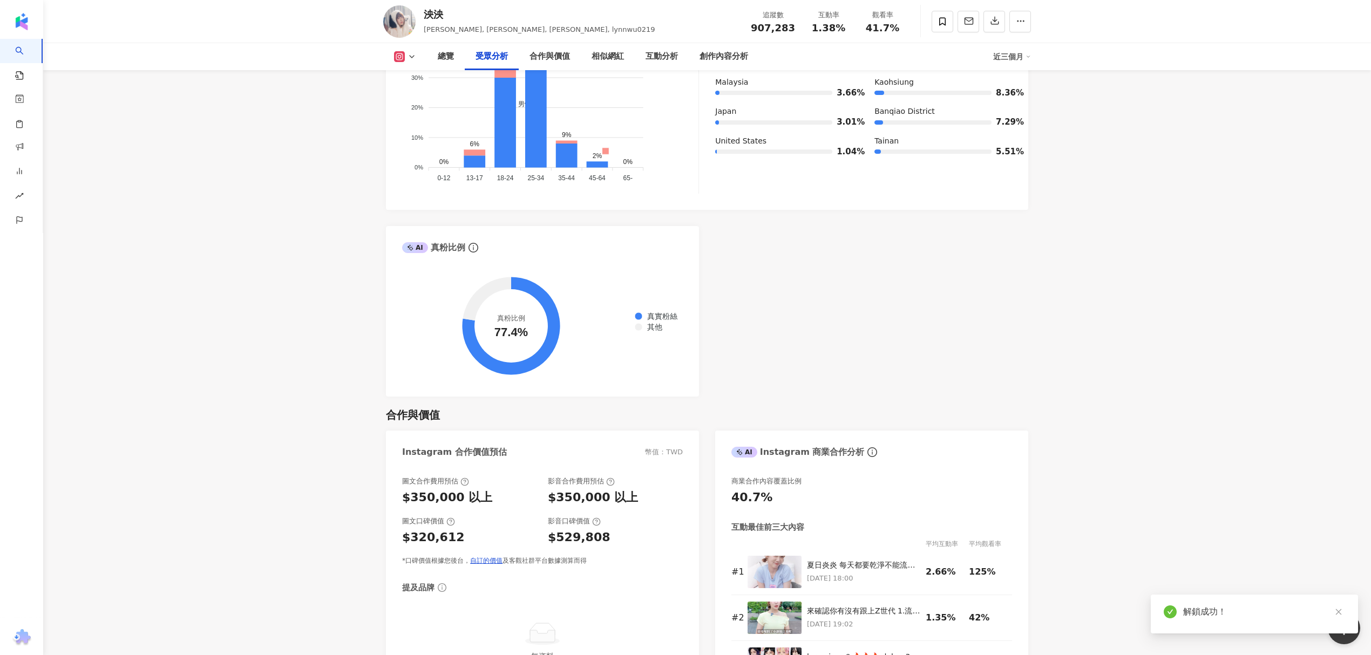
scroll to position [1367, 0]
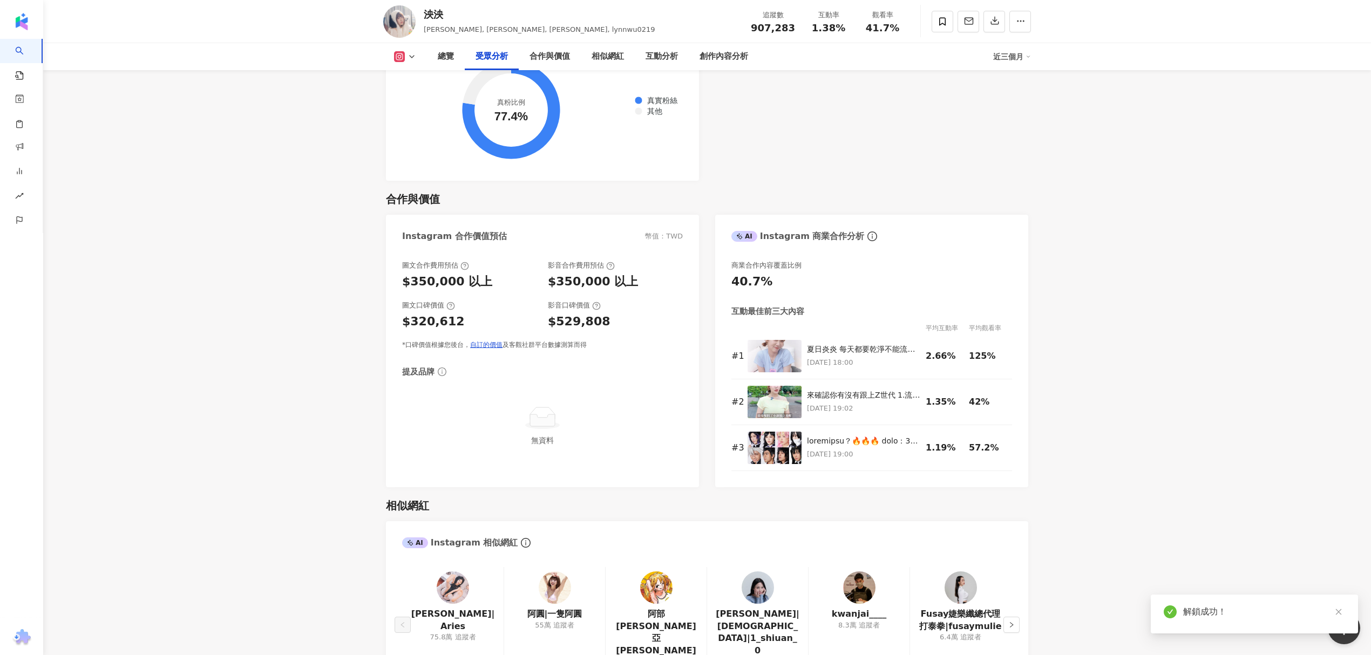
drag, startPoint x: 532, startPoint y: 261, endPoint x: 423, endPoint y: 261, distance: 108.5
click at [423, 261] on div "圖文合作費用預估 $350,000 以上 影音合作費用預估 $350,000 以上" at bounding box center [542, 275] width 281 height 29
drag, startPoint x: 467, startPoint y: 281, endPoint x: 525, endPoint y: 287, distance: 57.6
click at [468, 281] on div "圖文合作費用預估 $350,000 以上 影音合作費用預估 $350,000 以上 圖文口碑價值 $320,612 影音口碑價值 $529,808 *口碑價值…" at bounding box center [542, 305] width 281 height 89
drag, startPoint x: 432, startPoint y: 305, endPoint x: 607, endPoint y: 301, distance: 174.9
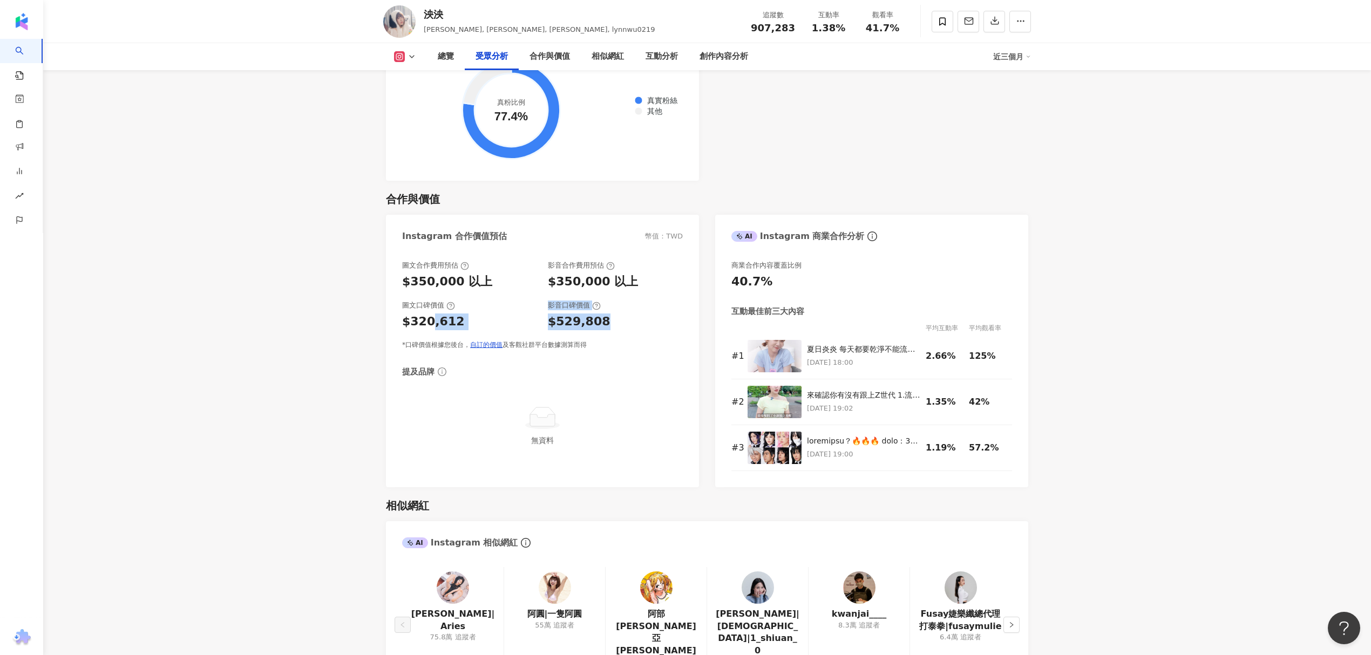
click at [605, 301] on div "圖文口碑價值 $320,612 影音口碑價值 $529,808" at bounding box center [542, 315] width 281 height 29
click at [607, 314] on div "$529,808" at bounding box center [615, 322] width 135 height 17
drag, startPoint x: 645, startPoint y: 271, endPoint x: 387, endPoint y: 274, distance: 258.0
click at [387, 274] on div "圖文合作費用預估 $350,000 以上 影音合作費用預估 $350,000 以上 圖文口碑價值 $320,612 影音口碑價值 $529,808 *口碑價值…" at bounding box center [542, 368] width 313 height 237
click at [395, 272] on div "圖文合作費用預估 $350,000 以上 影音合作費用預估 $350,000 以上 圖文口碑價值 $320,612 影音口碑價值 $529,808 *口碑價值…" at bounding box center [542, 368] width 313 height 237
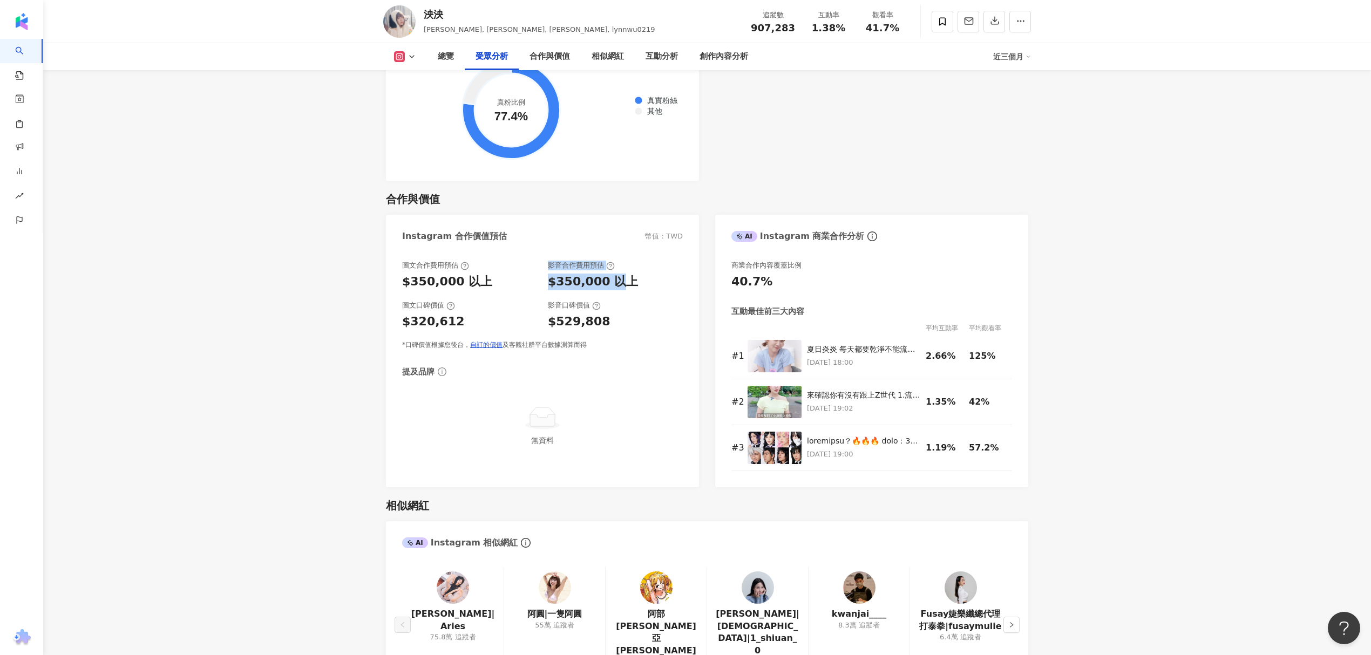
drag, startPoint x: 616, startPoint y: 273, endPoint x: 500, endPoint y: 258, distance: 116.9
click at [500, 261] on div "圖文合作費用預估 $350,000 以上 影音合作費用預估 $350,000 以上" at bounding box center [542, 275] width 281 height 29
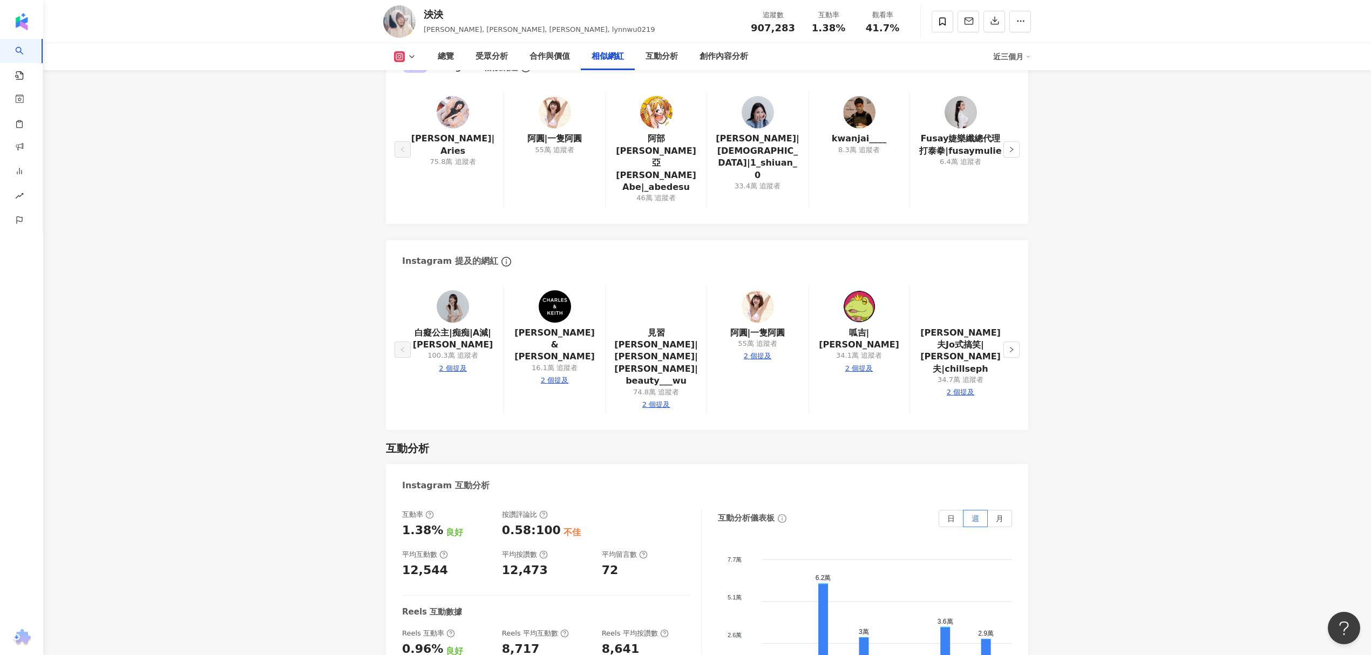
scroll to position [1727, 0]
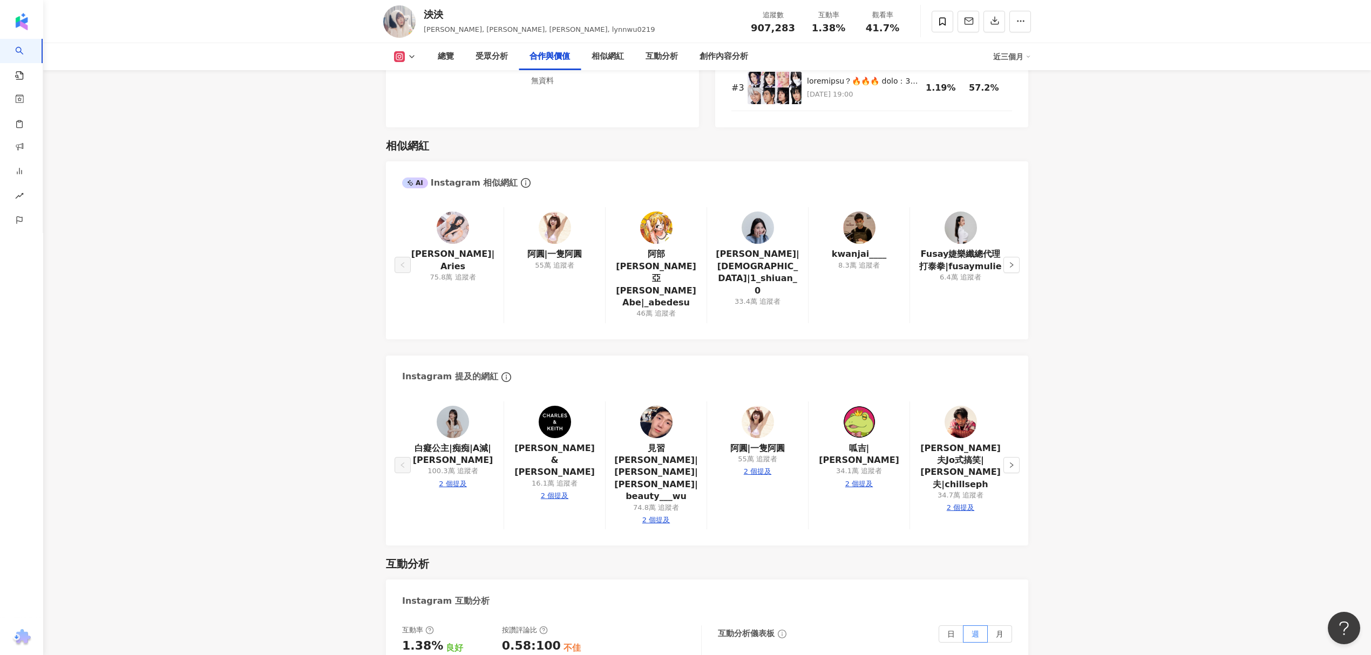
click at [663, 406] on link at bounding box center [656, 424] width 32 height 37
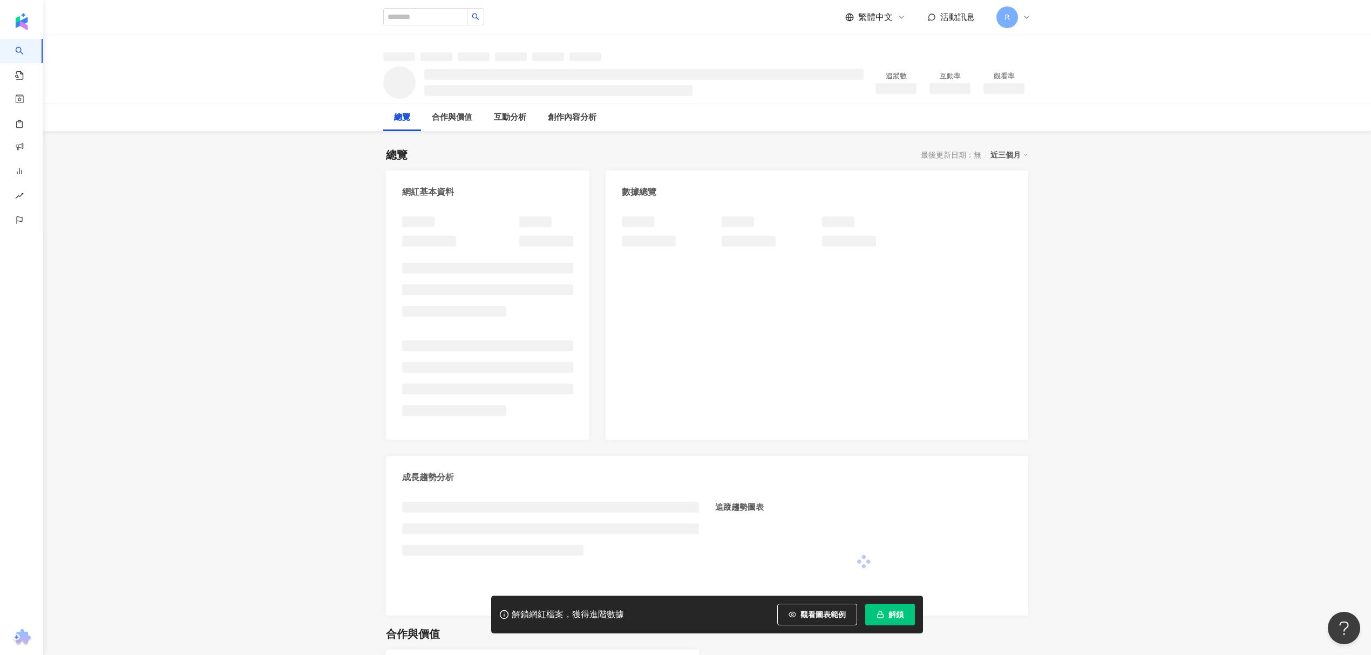
click at [894, 610] on span "解鎖" at bounding box center [895, 614] width 15 height 9
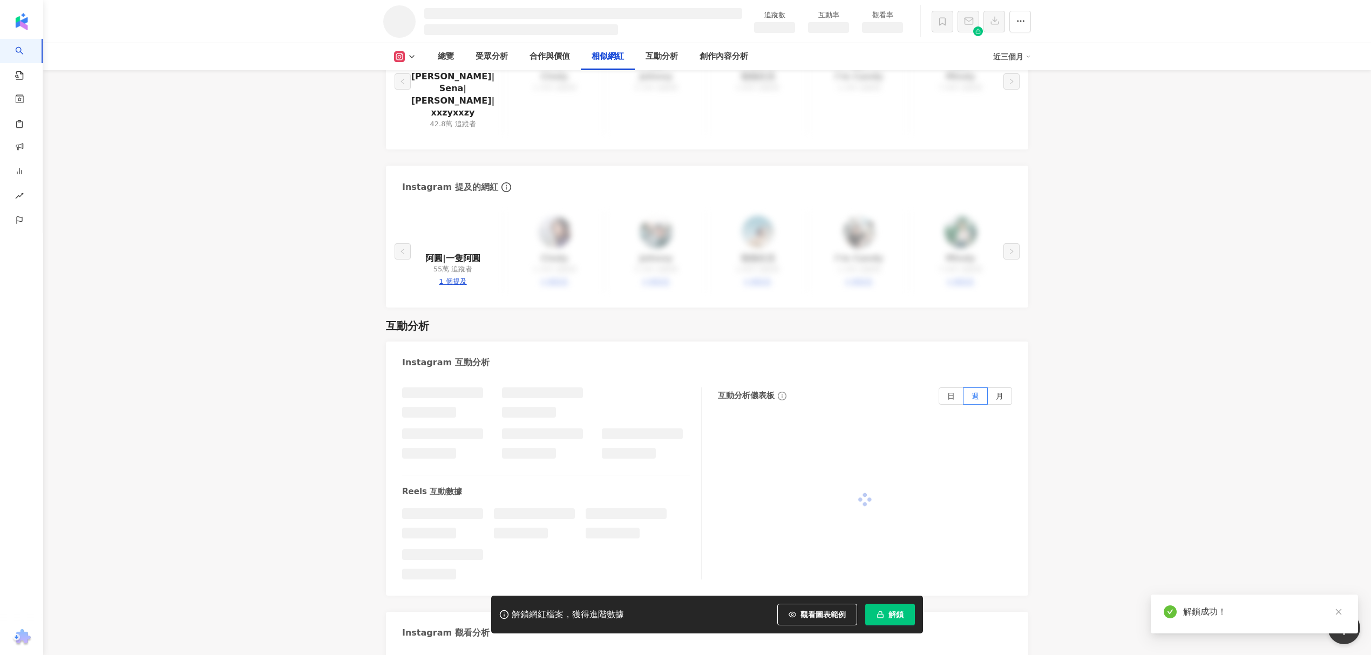
scroll to position [1628, 0]
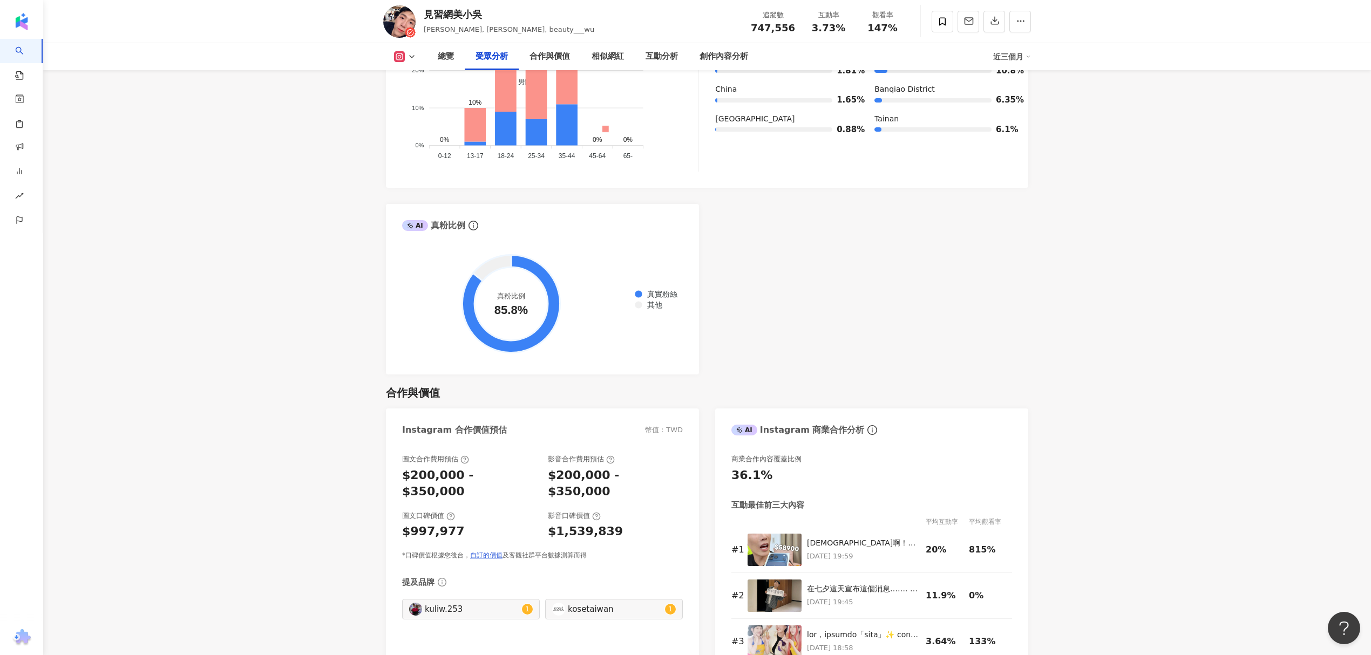
scroll to position [1196, 0]
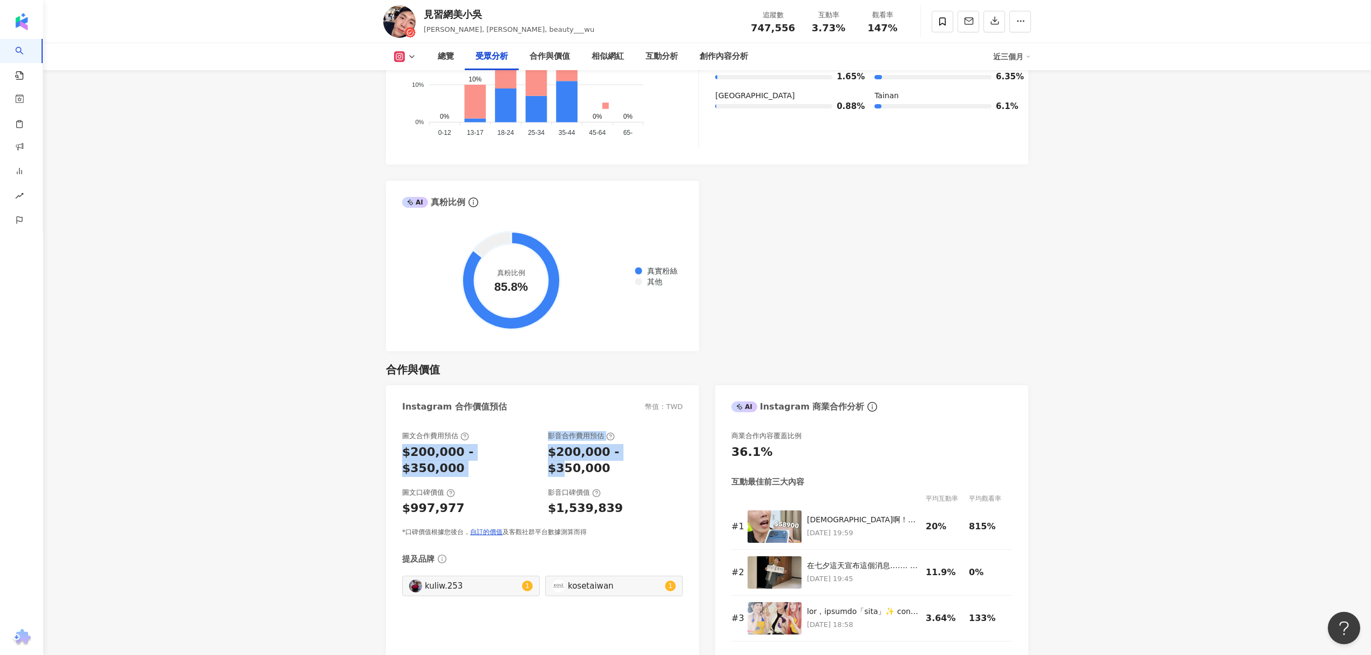
drag, startPoint x: 387, startPoint y: 432, endPoint x: 661, endPoint y: 441, distance: 273.8
click at [651, 441] on div "圖文合作費用預估 $200,000 - $350,000 影音合作費用預估 $200,000 - $350,000 圖文口碑價值 $997,977 影音口碑價…" at bounding box center [542, 538] width 313 height 237
click at [679, 444] on div "$200,000 - $350,000" at bounding box center [615, 460] width 135 height 33
drag, startPoint x: 685, startPoint y: 439, endPoint x: 443, endPoint y: 398, distance: 246.3
click at [416, 423] on div "圖文合作費用預估 $200,000 - $350,000 影音合作費用預估 $200,000 - $350,000 圖文口碑價值 $997,977 影音口碑價…" at bounding box center [542, 538] width 313 height 237
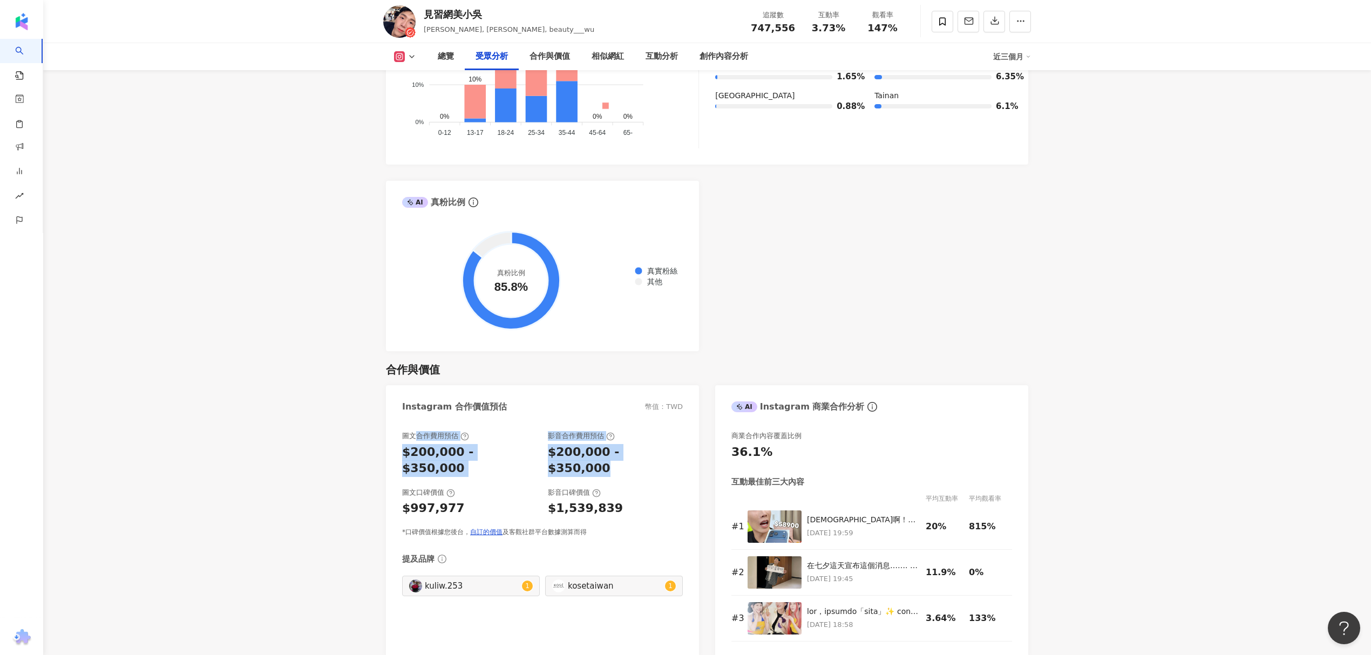
click at [488, 444] on div "$200,000 - $350,000" at bounding box center [469, 460] width 135 height 33
click at [479, 444] on div "$200,000 - $350,000" at bounding box center [469, 460] width 135 height 33
click at [590, 444] on div "$200,000 - $350,000" at bounding box center [615, 460] width 135 height 33
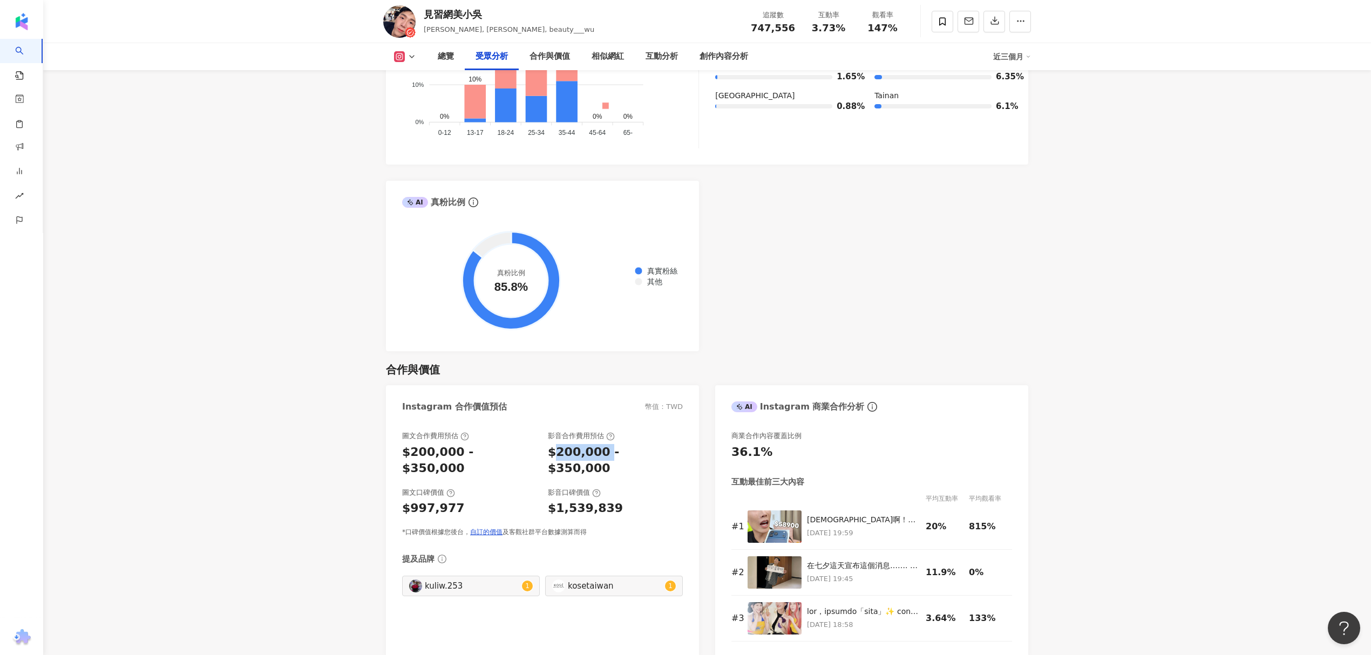
click at [590, 444] on div "$200,000 - $350,000" at bounding box center [615, 460] width 135 height 33
click at [487, 444] on div "$200,000 - $350,000" at bounding box center [469, 460] width 135 height 33
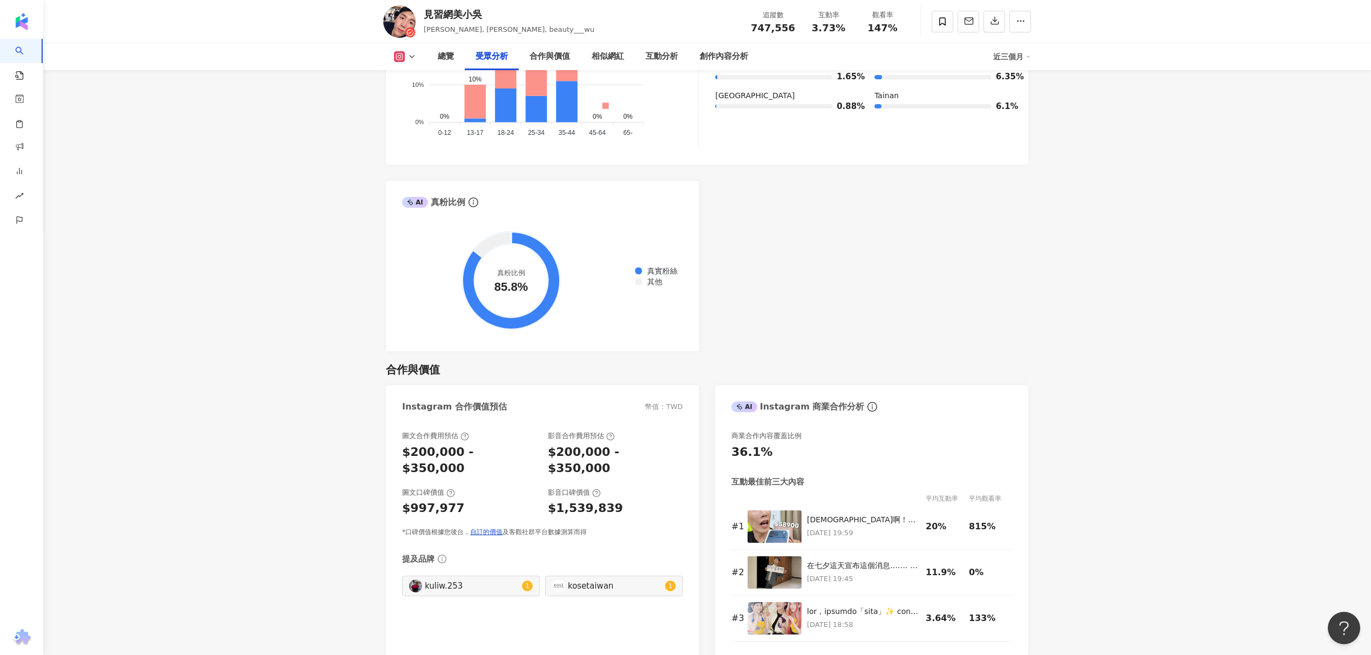
click at [626, 444] on div "$200,000 - $350,000" at bounding box center [615, 460] width 135 height 33
click at [577, 444] on div "$200,000 - $350,000" at bounding box center [615, 460] width 135 height 33
click at [475, 444] on div "$200,000 - $350,000" at bounding box center [469, 460] width 135 height 33
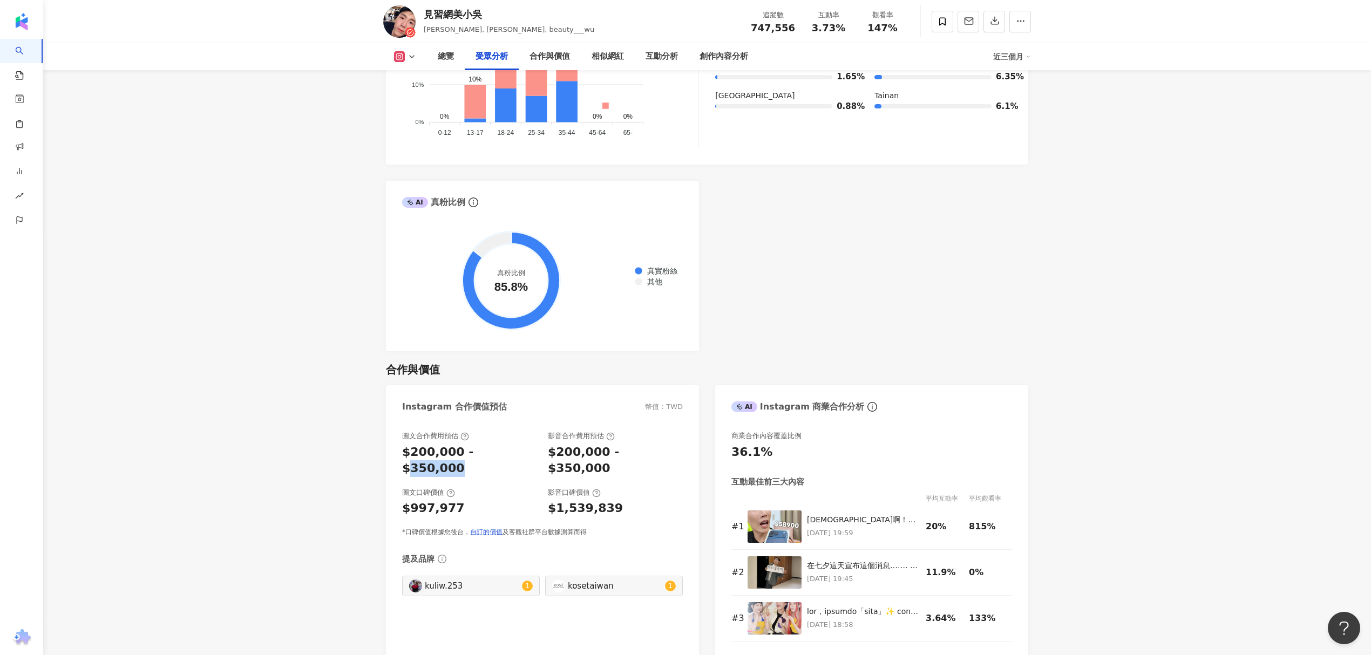
click at [475, 444] on div "$200,000 - $350,000" at bounding box center [469, 460] width 135 height 33
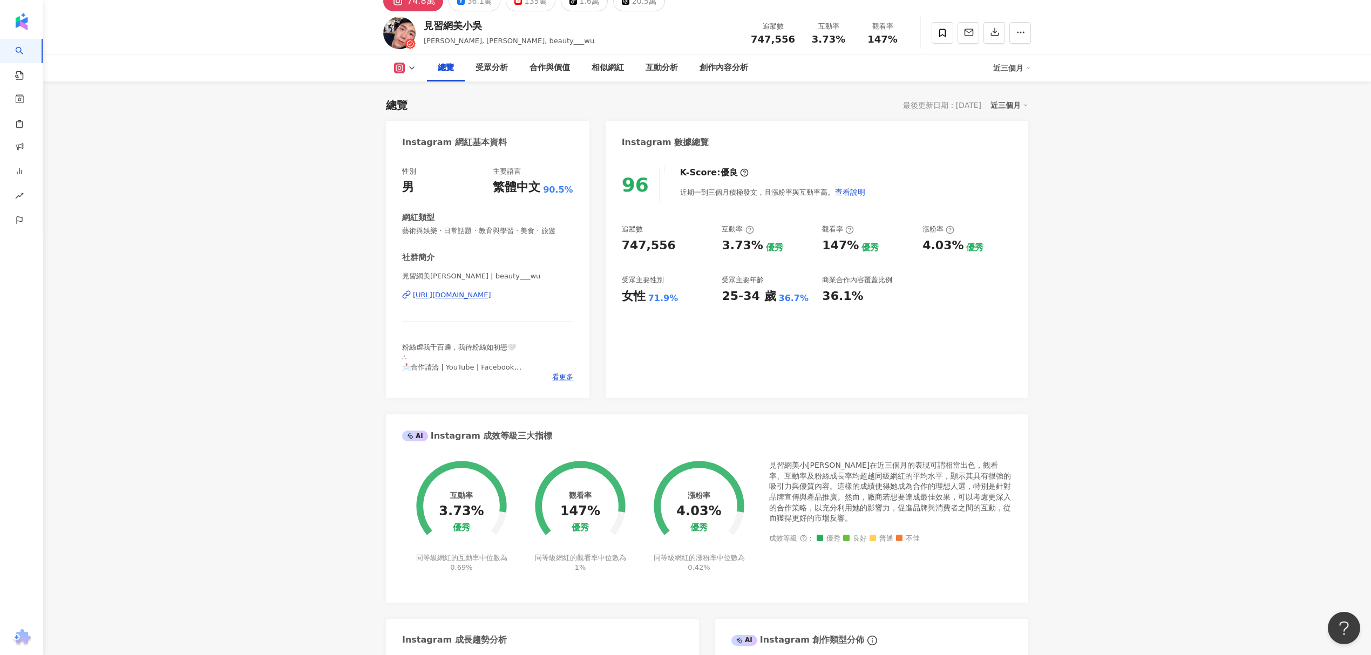
scroll to position [0, 0]
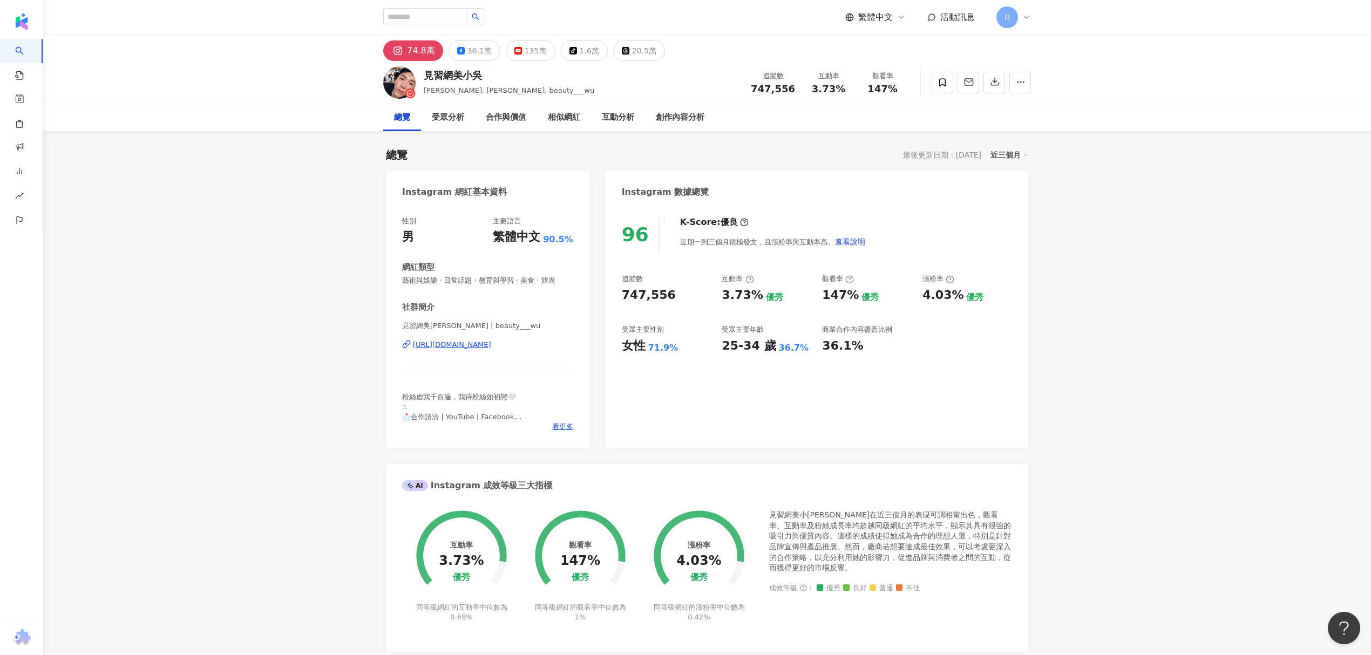
click at [548, 427] on div "看更多" at bounding box center [487, 427] width 171 height 10
click at [620, 126] on div "互動分析" at bounding box center [618, 117] width 54 height 27
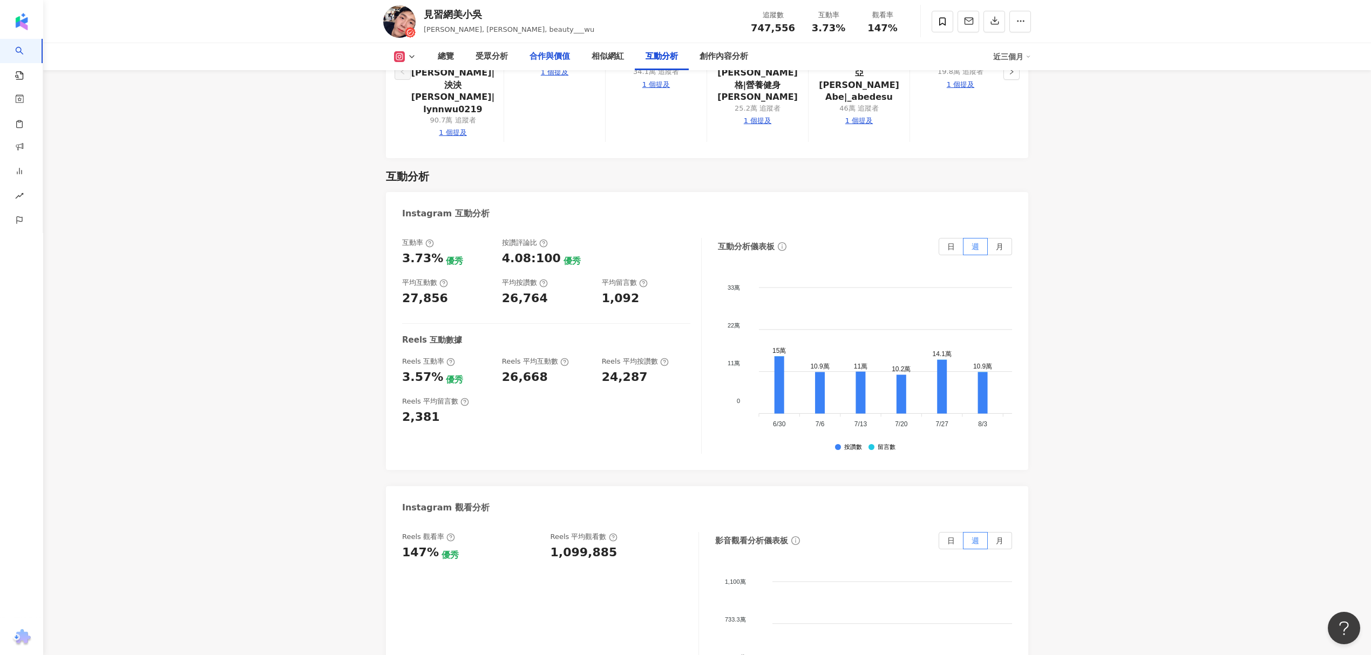
click at [561, 169] on div "互動分析" at bounding box center [707, 176] width 642 height 15
click at [564, 50] on div "合作與價值" at bounding box center [549, 56] width 40 height 13
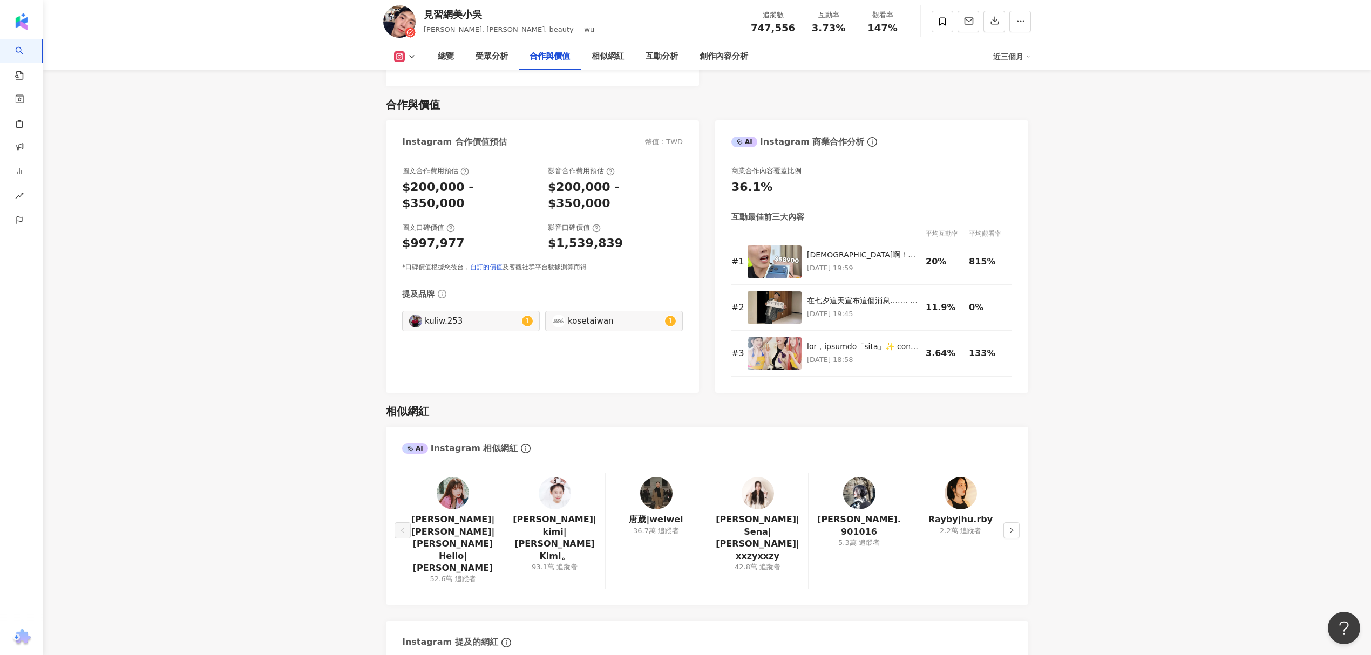
scroll to position [1466, 0]
